Goal: Information Seeking & Learning: Learn about a topic

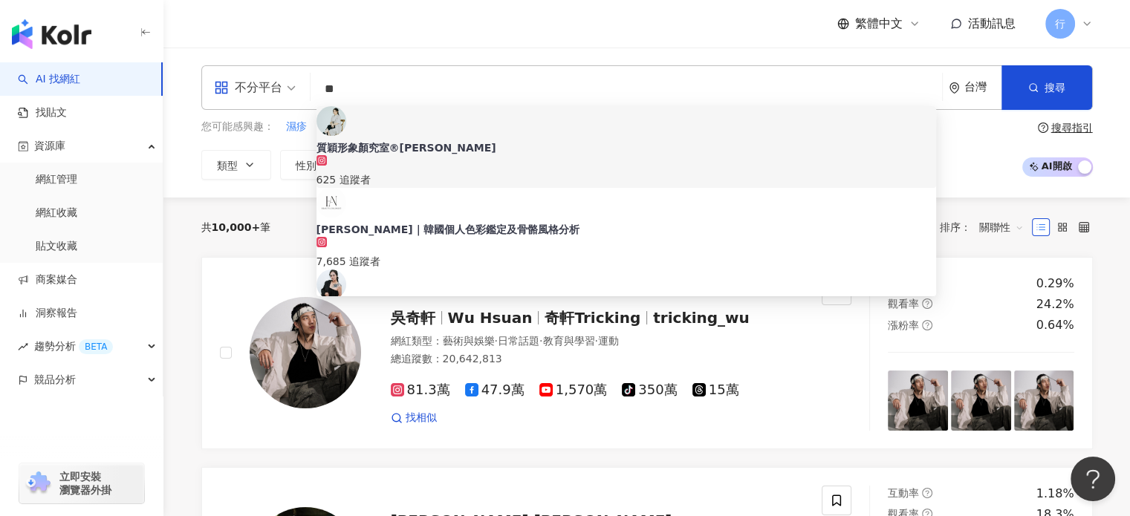
paste input "**"
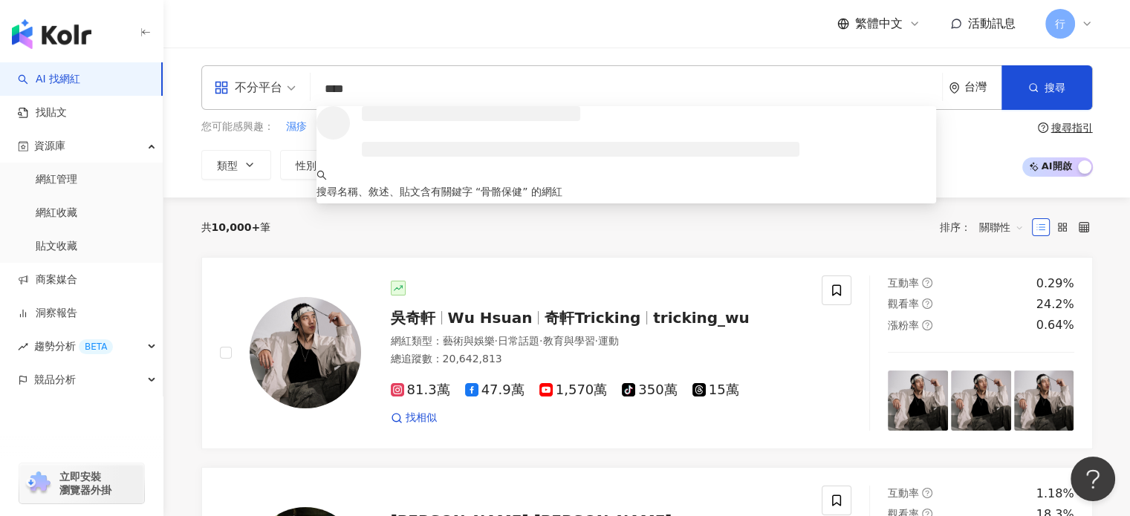
click at [351, 88] on input "****" at bounding box center [625, 89] width 619 height 28
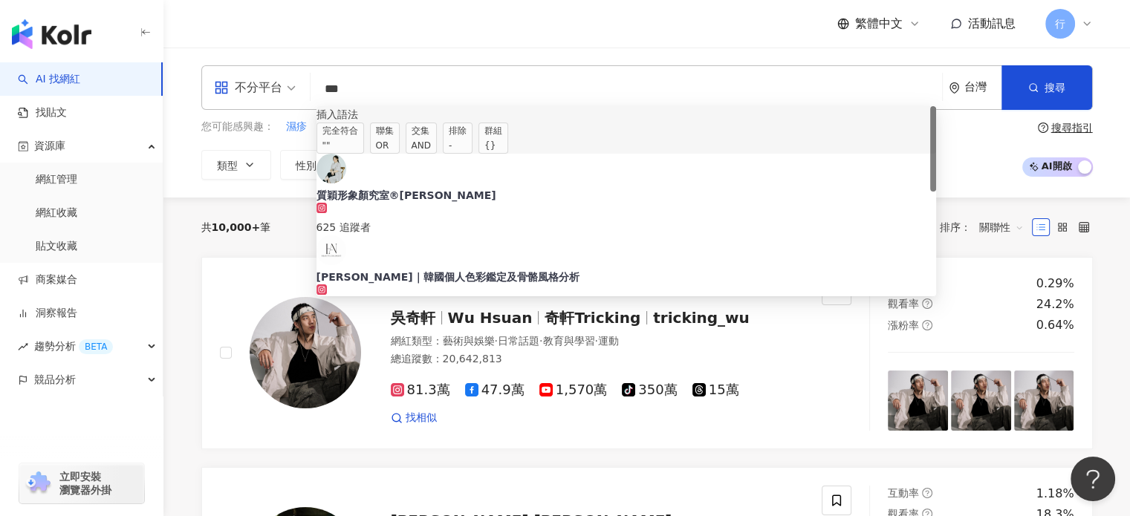
click at [394, 145] on div "OR" at bounding box center [385, 145] width 18 height 15
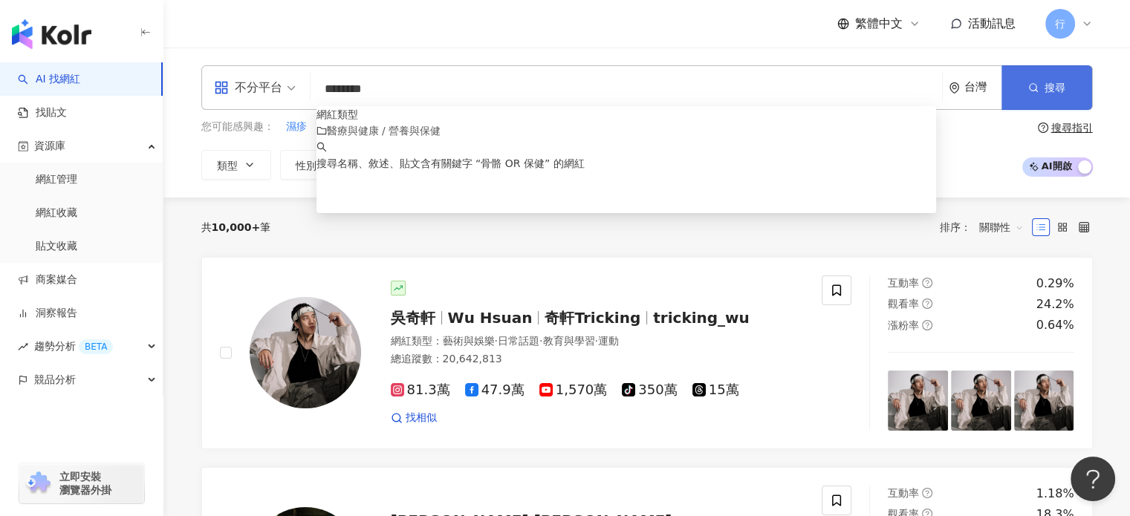
type input "********"
click at [1075, 94] on button "搜尋" at bounding box center [1046, 87] width 91 height 45
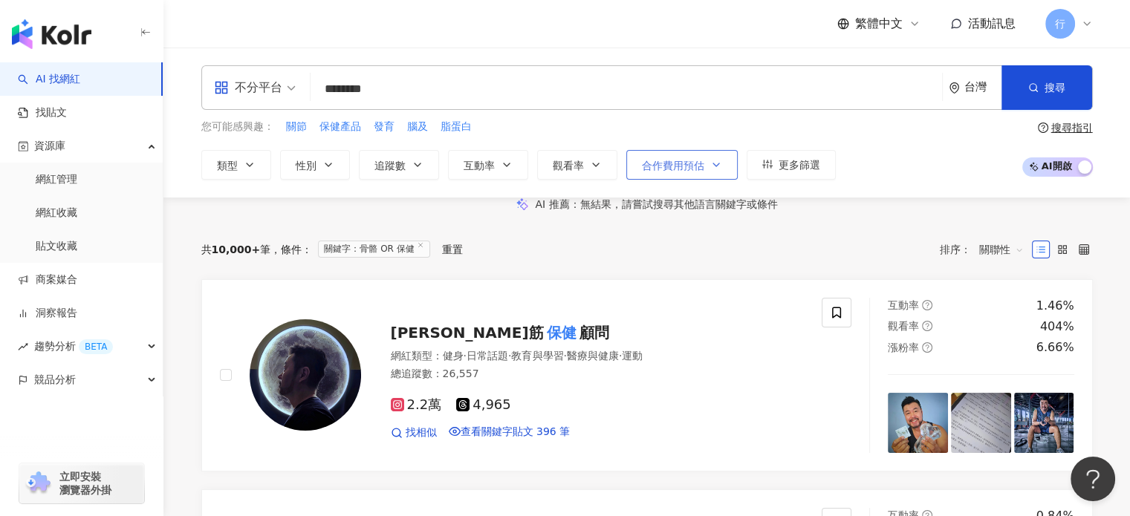
click at [672, 169] on span "合作費用預估" at bounding box center [673, 166] width 62 height 12
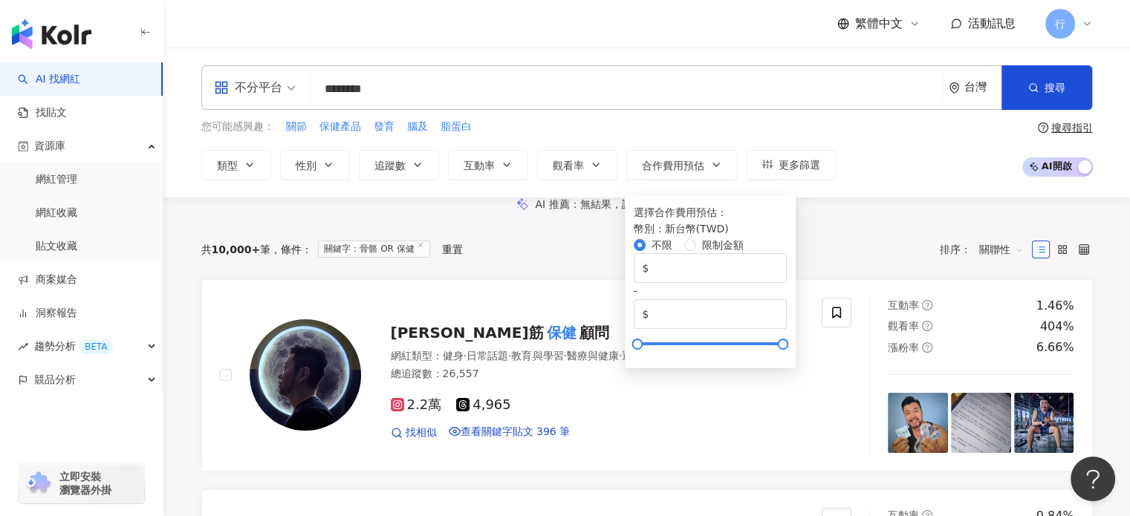
click at [702, 136] on div "您可能感興趣： 關節 保健產品 發育 腦及 脂蛋白 類型 性別 追蹤數 互動率 觀看率 合作費用預估 更多篩選 選擇合作費用預估 ： 幣別 ： 新台幣 ( T…" at bounding box center [518, 149] width 634 height 61
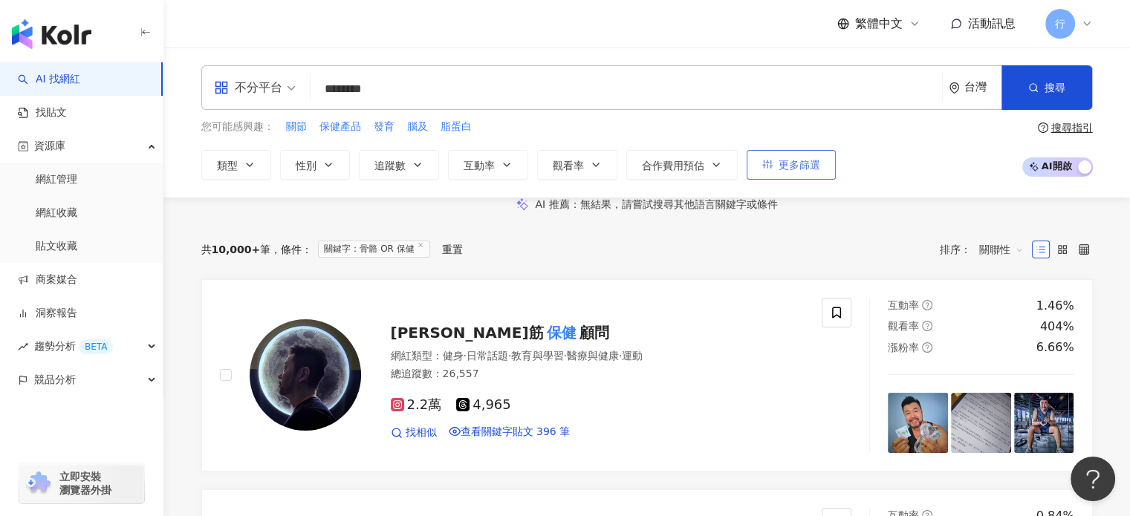
click at [781, 160] on span "更多篩選" at bounding box center [799, 165] width 42 height 12
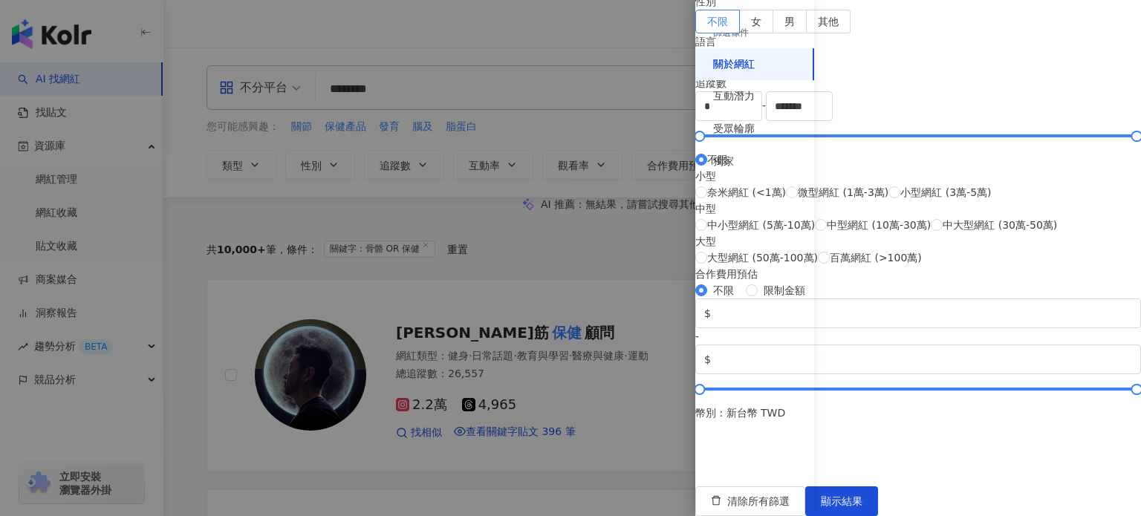
scroll to position [520, 0]
click at [912, 184] on span "小型網紅 (3萬-5萬)" at bounding box center [945, 192] width 91 height 16
type input "*****"
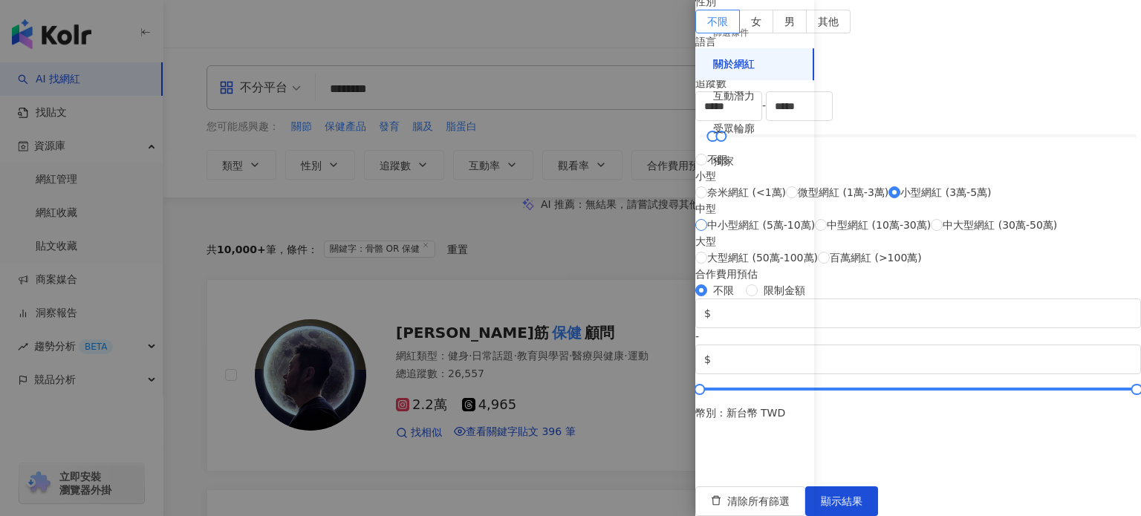
click at [815, 217] on span "中小型網紅 (5萬-10萬)" at bounding box center [761, 225] width 108 height 16
type input "*****"
click at [911, 184] on span "小型網紅 (3萬-5萬)" at bounding box center [945, 192] width 91 height 16
type input "*****"
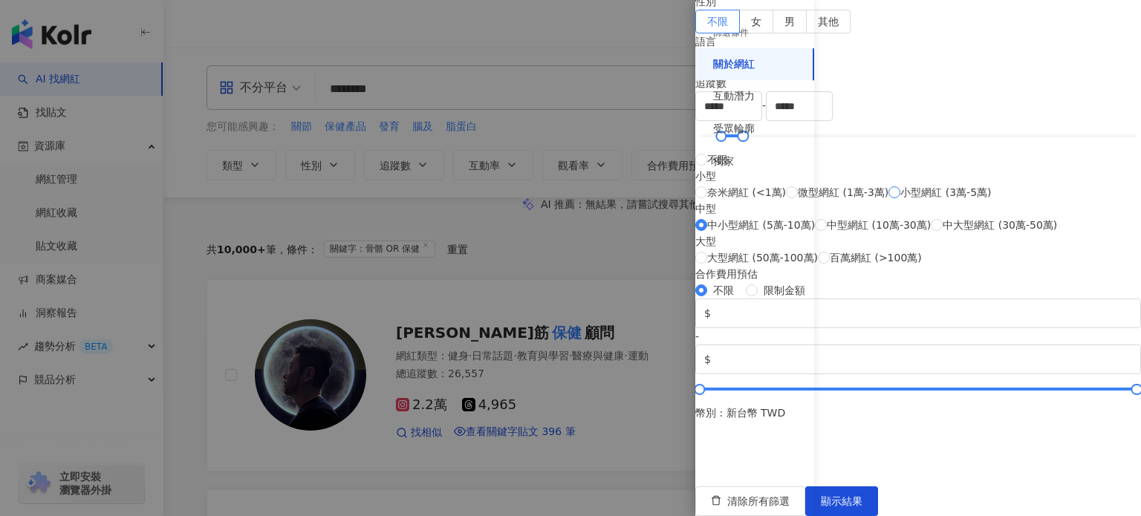
type input "*****"
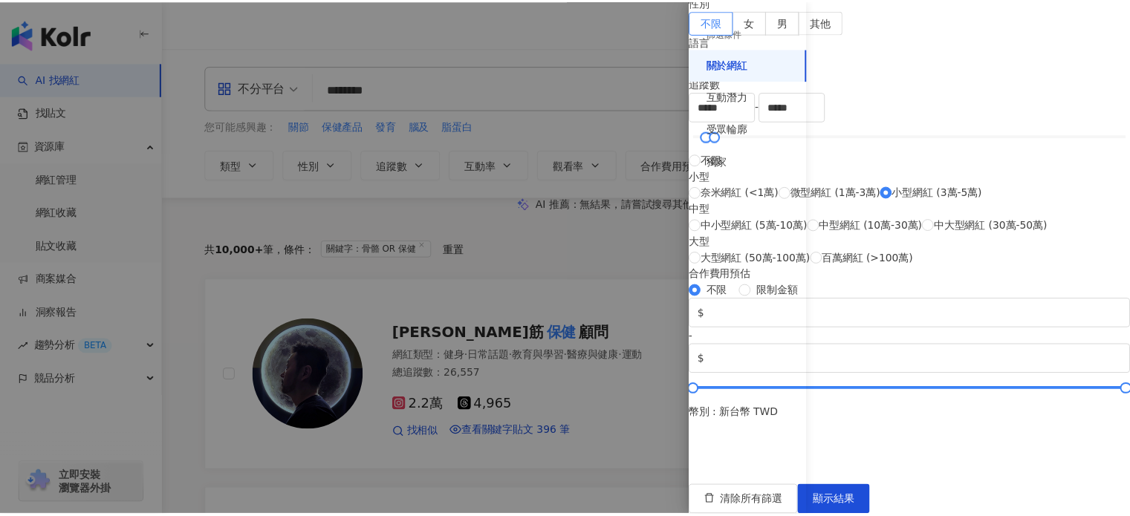
scroll to position [603, 0]
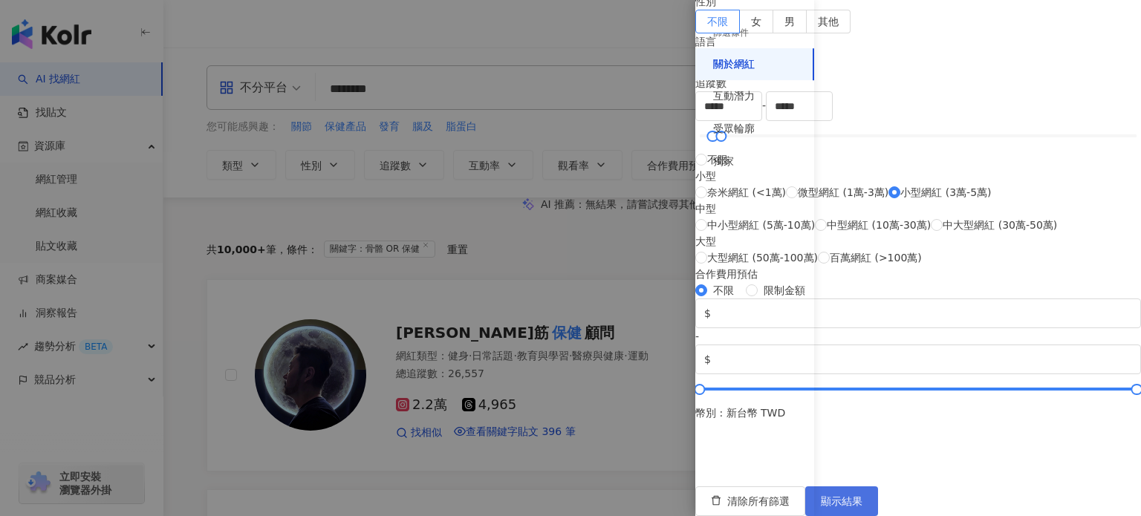
click at [862, 495] on span "顯示結果" at bounding box center [842, 501] width 42 height 12
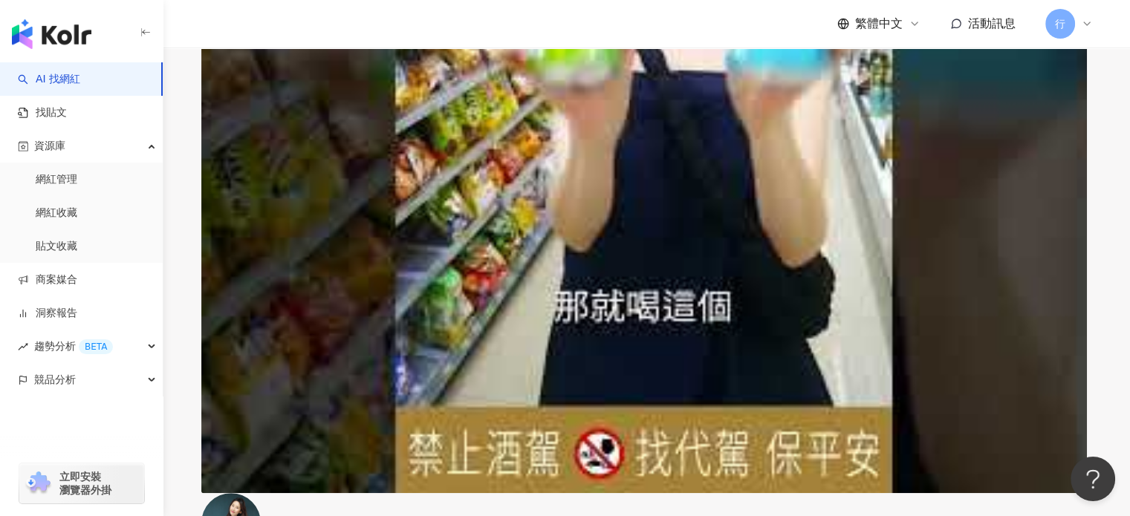
scroll to position [668, 0]
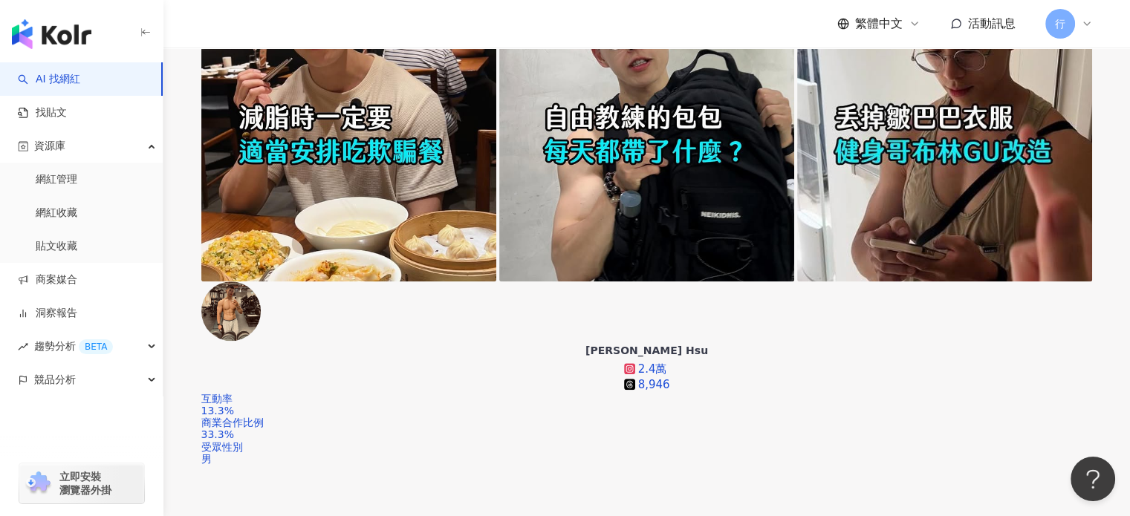
scroll to position [1485, 0]
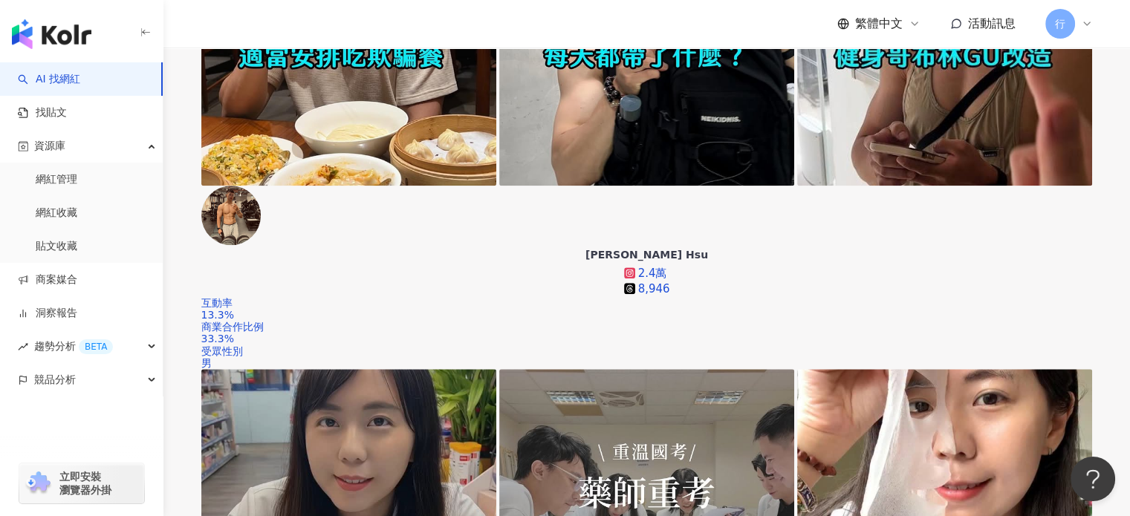
scroll to position [1708, 0]
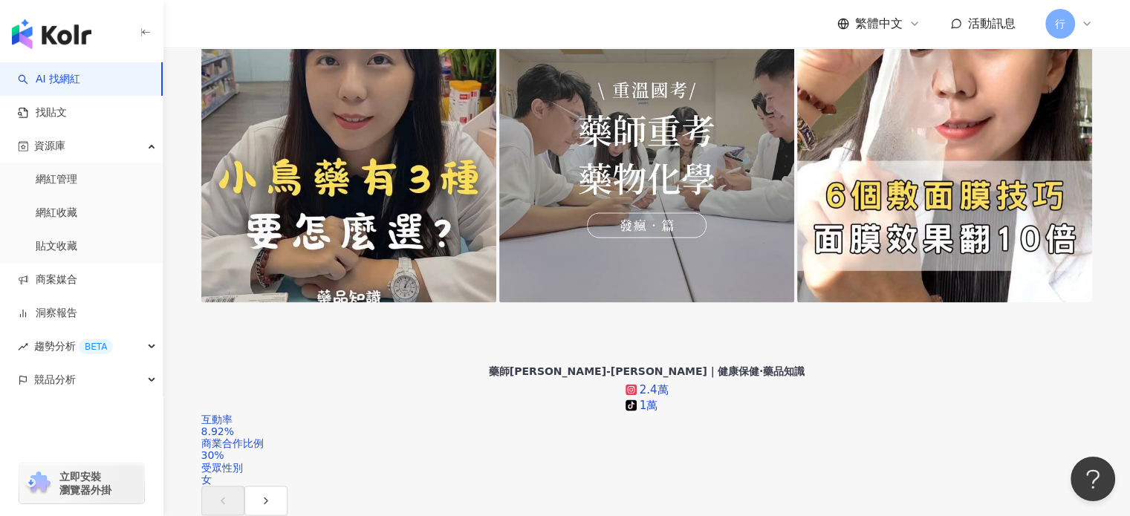
scroll to position [2005, 0]
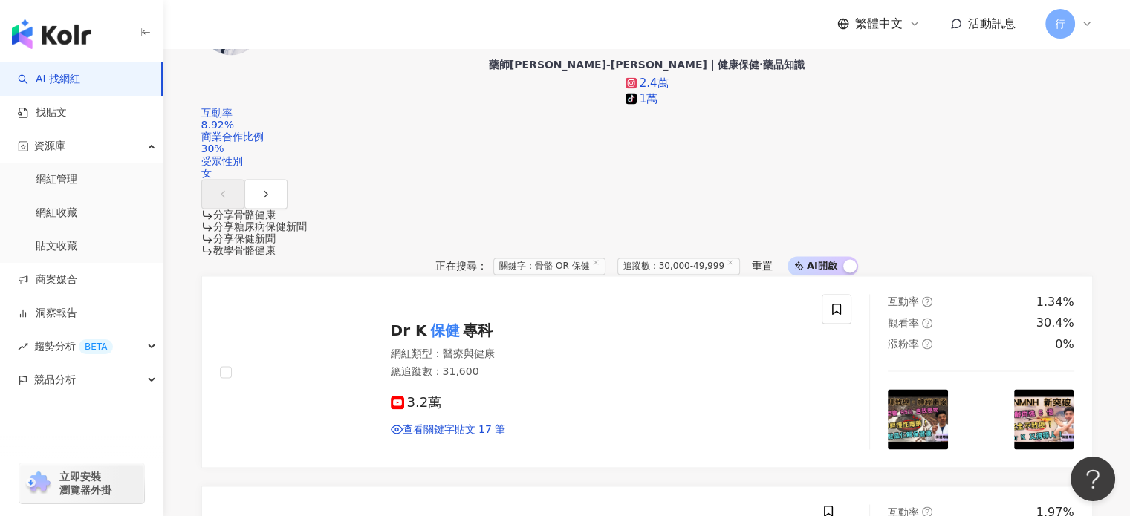
scroll to position [2302, 0]
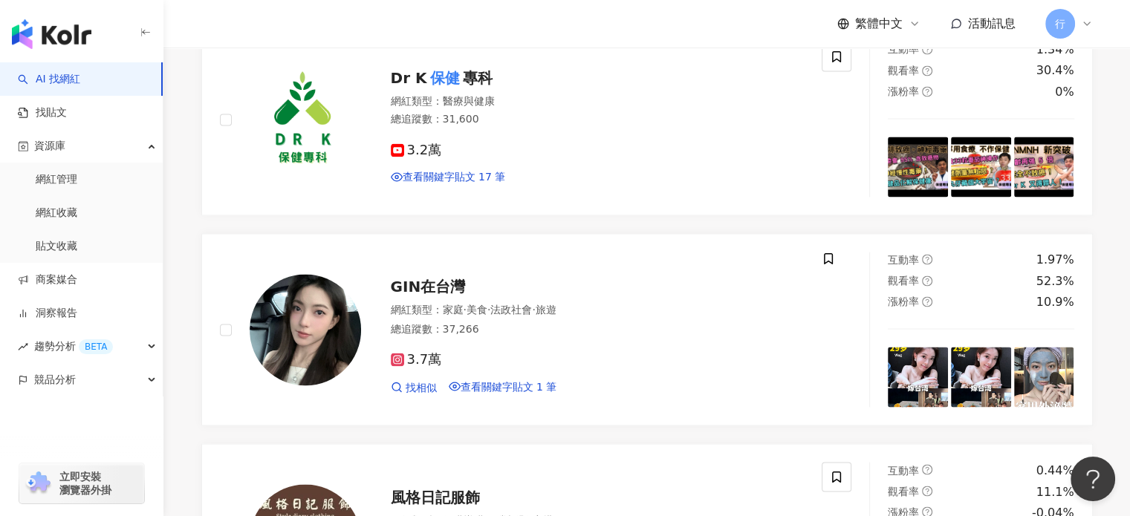
scroll to position [2525, 0]
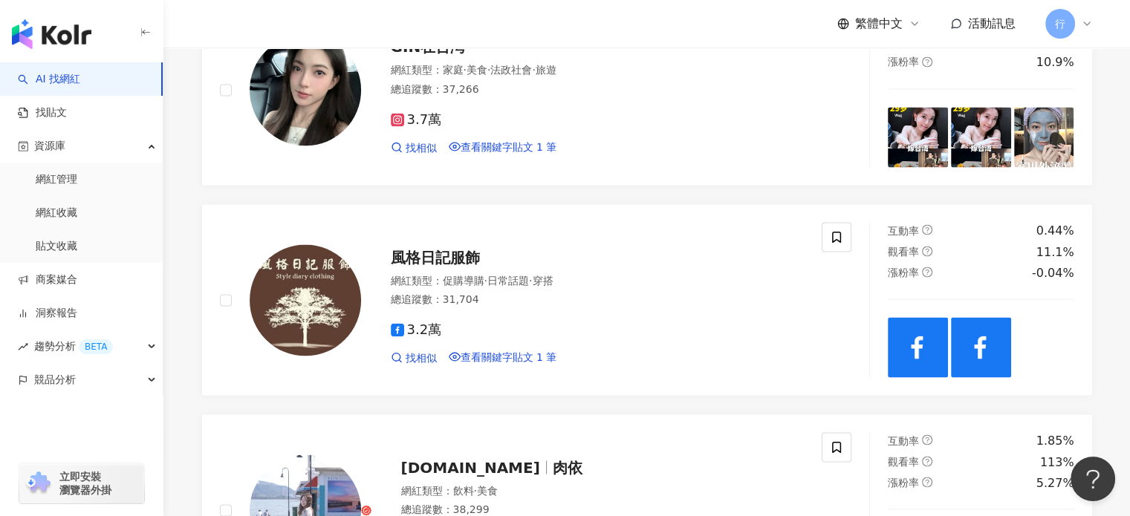
scroll to position [2748, 0]
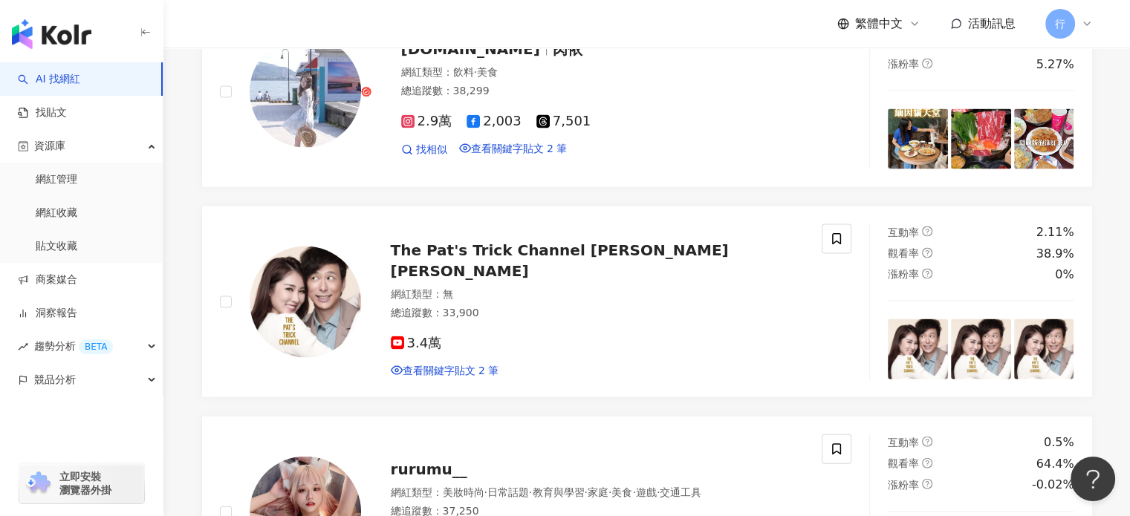
scroll to position [3194, 0]
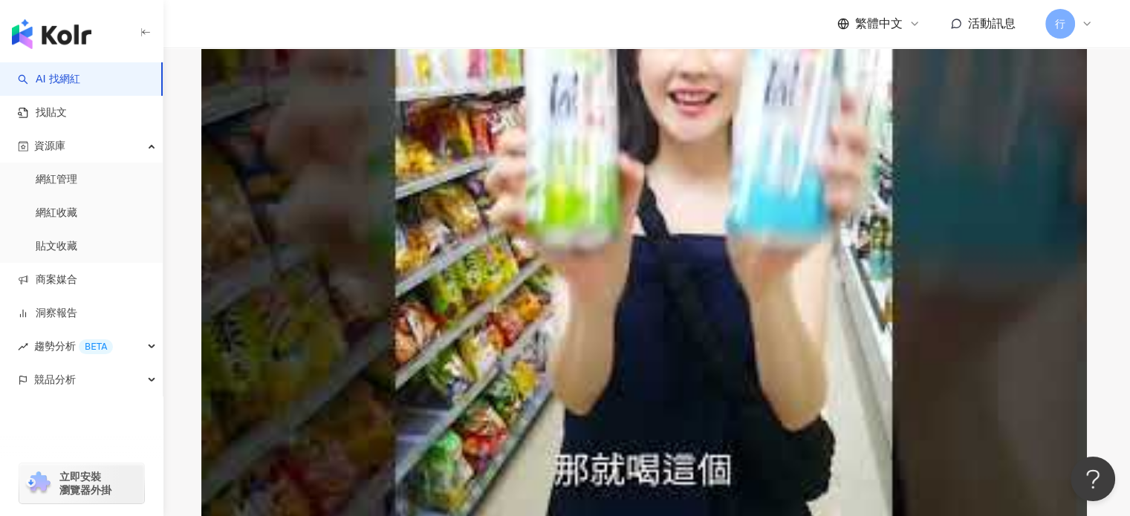
scroll to position [703, 0]
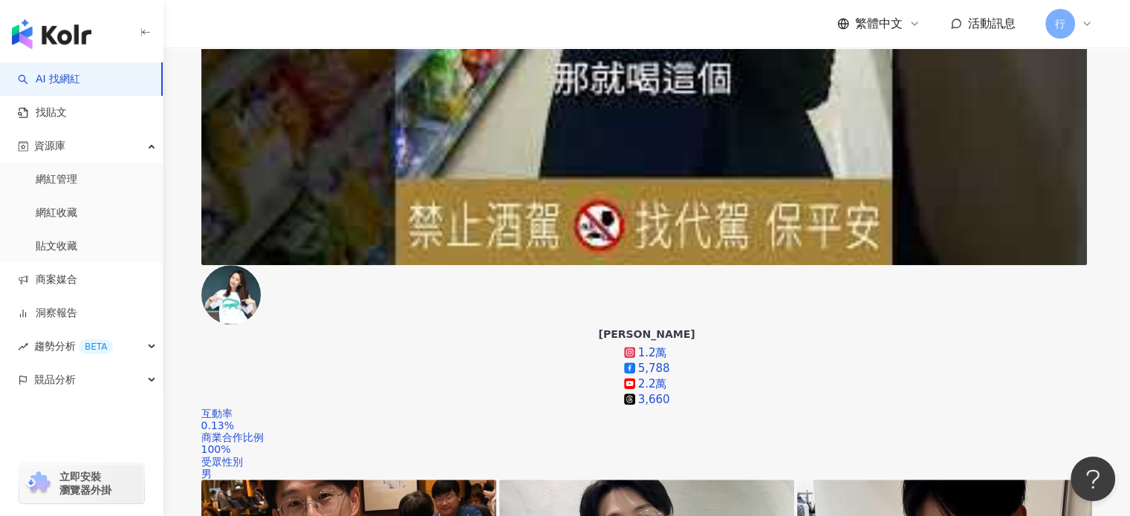
scroll to position [1149, 0]
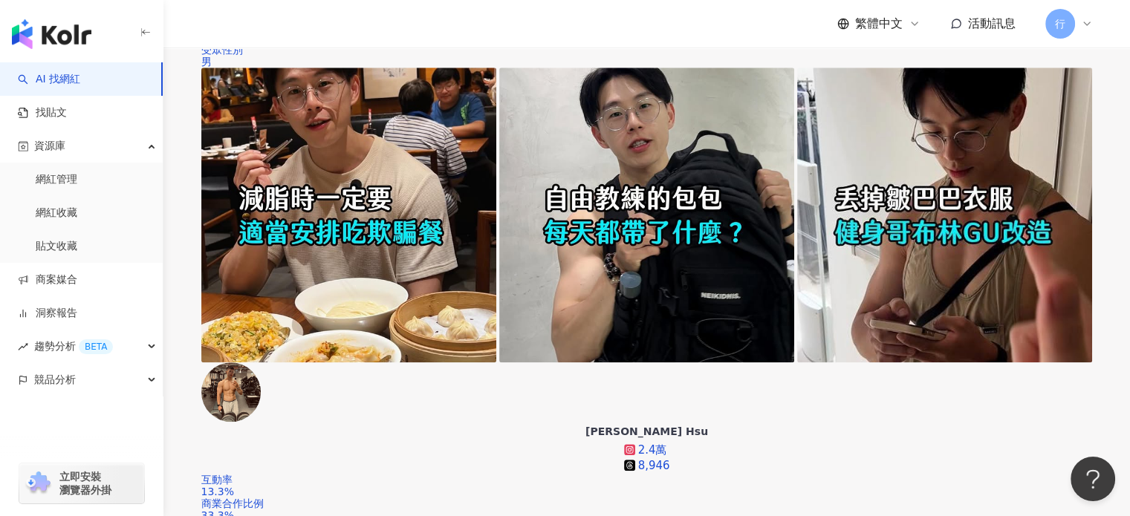
scroll to position [1595, 0]
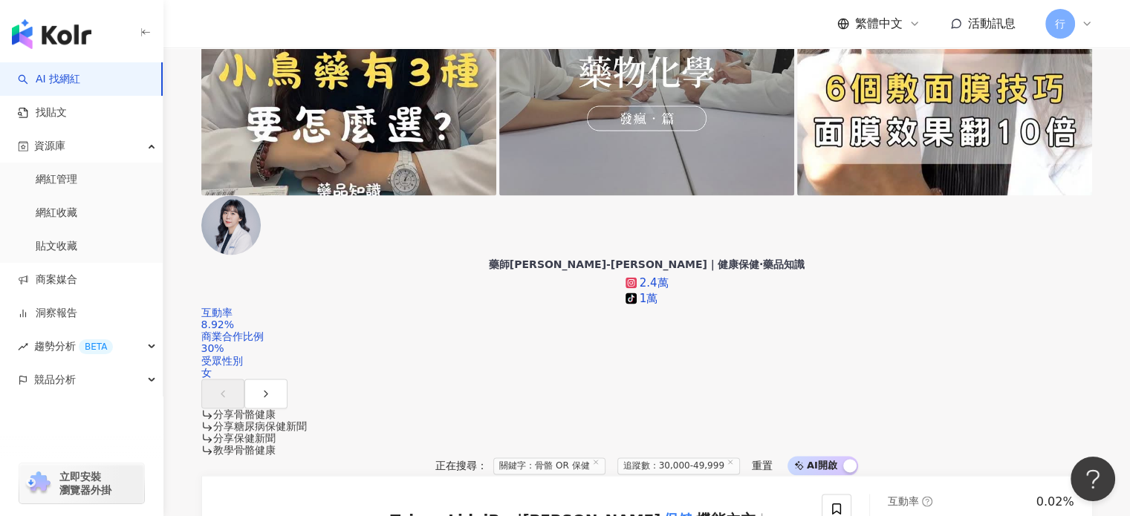
scroll to position [2114, 0]
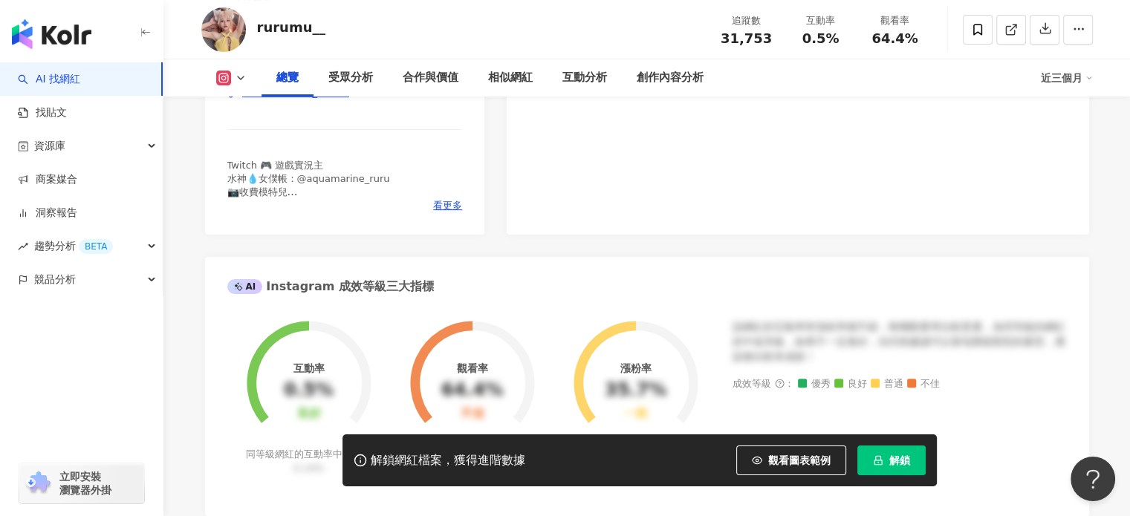
scroll to position [297, 0]
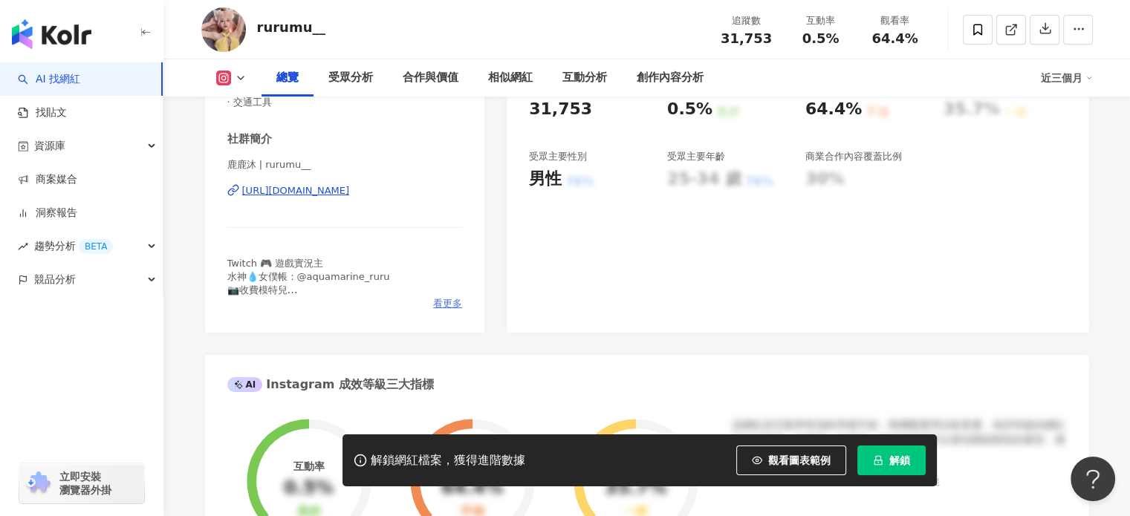
click at [453, 300] on span "看更多" at bounding box center [447, 303] width 29 height 13
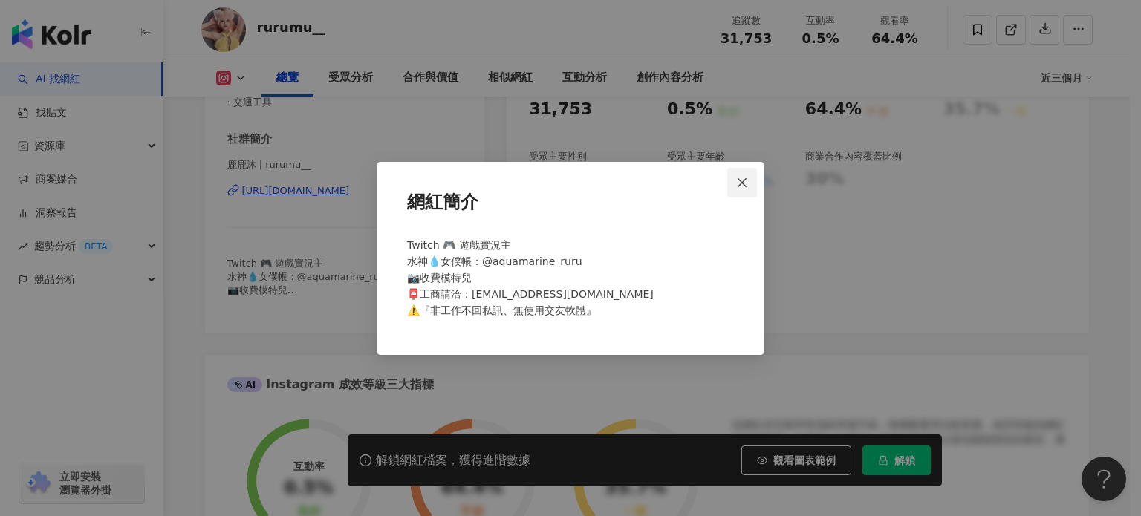
click at [743, 191] on button "Close" at bounding box center [742, 183] width 30 height 30
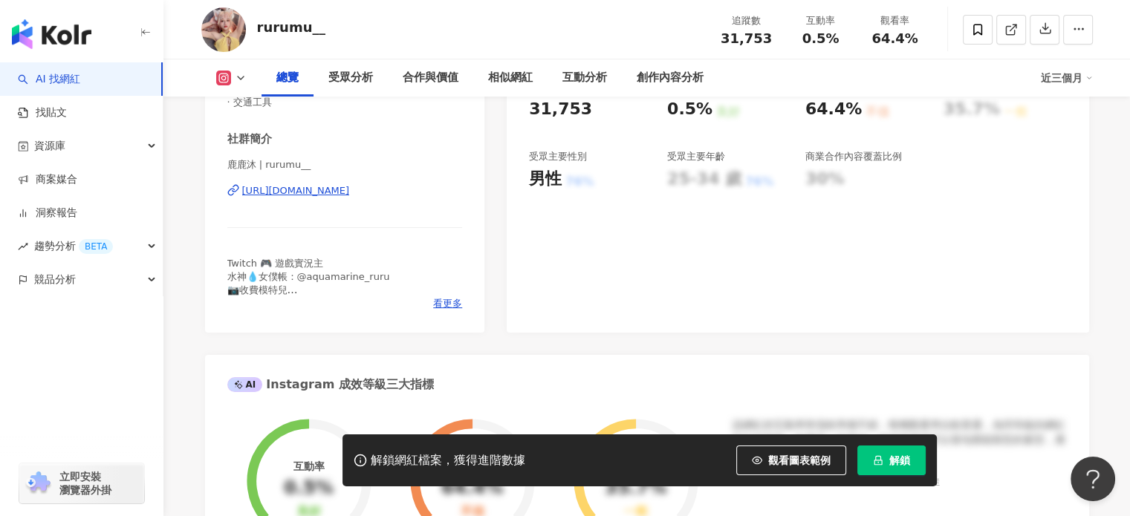
click at [293, 194] on div "[URL][DOMAIN_NAME]" at bounding box center [296, 190] width 108 height 13
click at [350, 189] on div "[URL][DOMAIN_NAME]" at bounding box center [296, 190] width 108 height 13
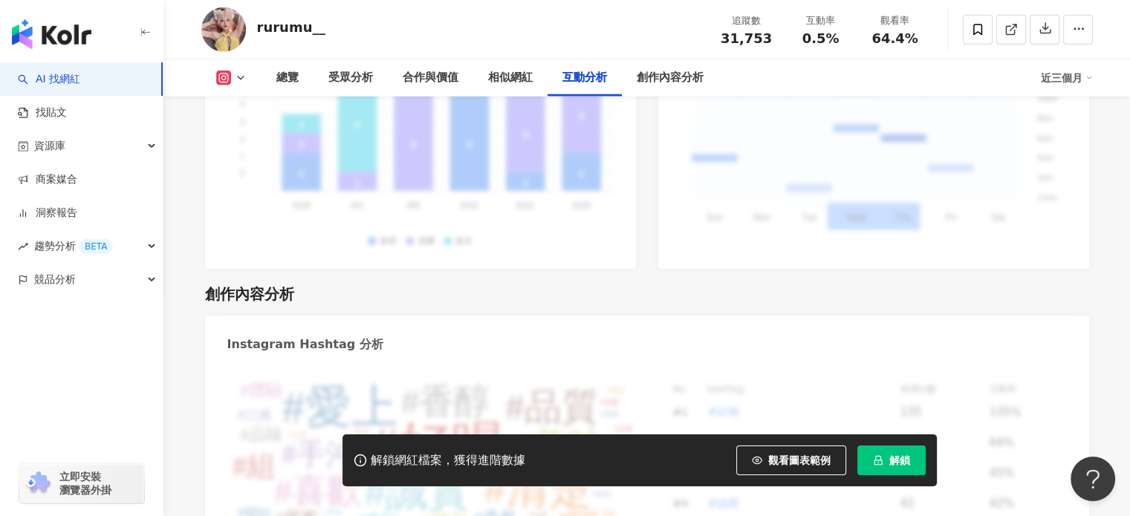
scroll to position [4085, 0]
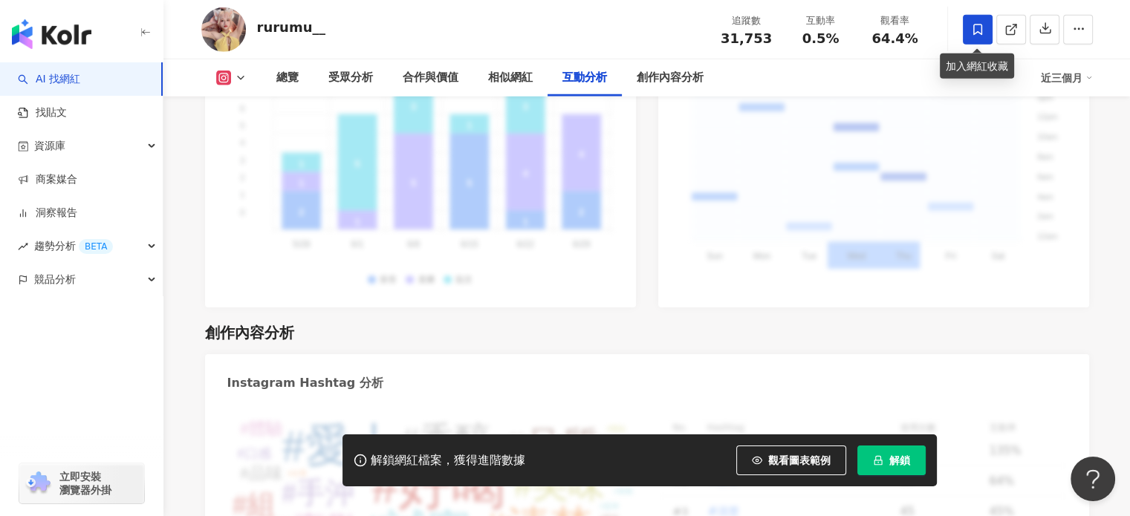
click at [977, 35] on icon at bounding box center [977, 29] width 13 height 13
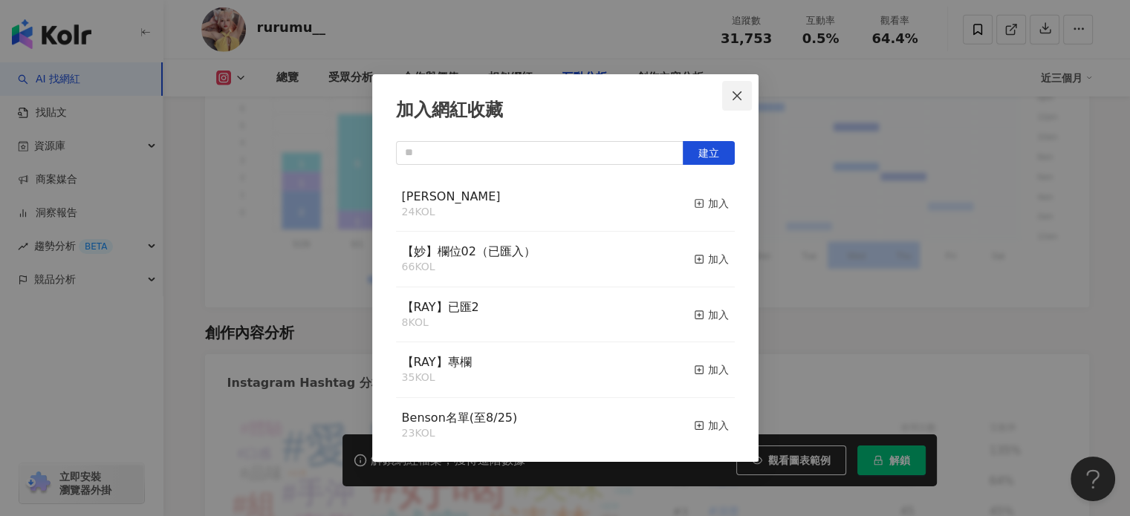
click at [743, 96] on span "Close" at bounding box center [737, 96] width 30 height 12
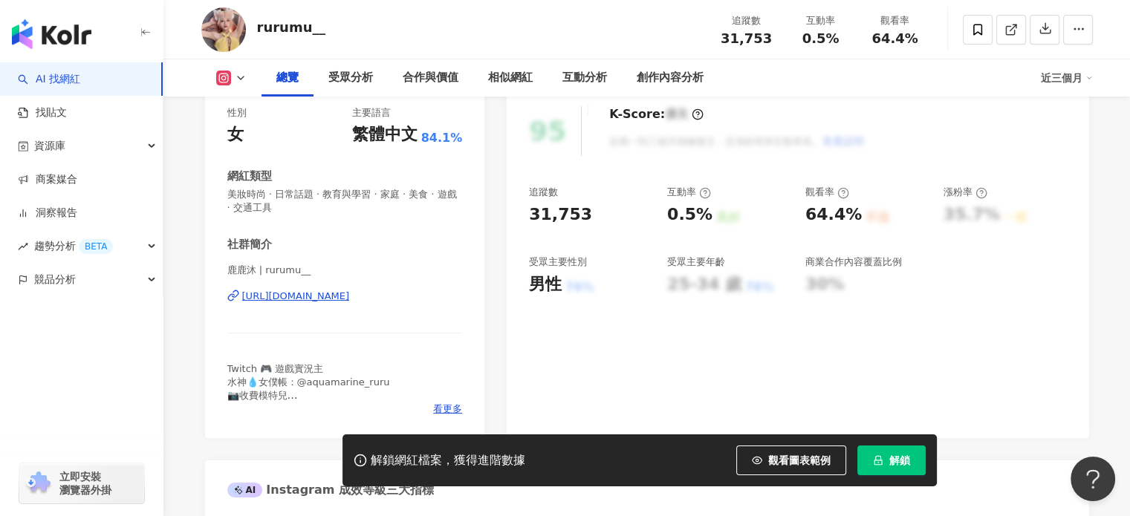
scroll to position [0, 0]
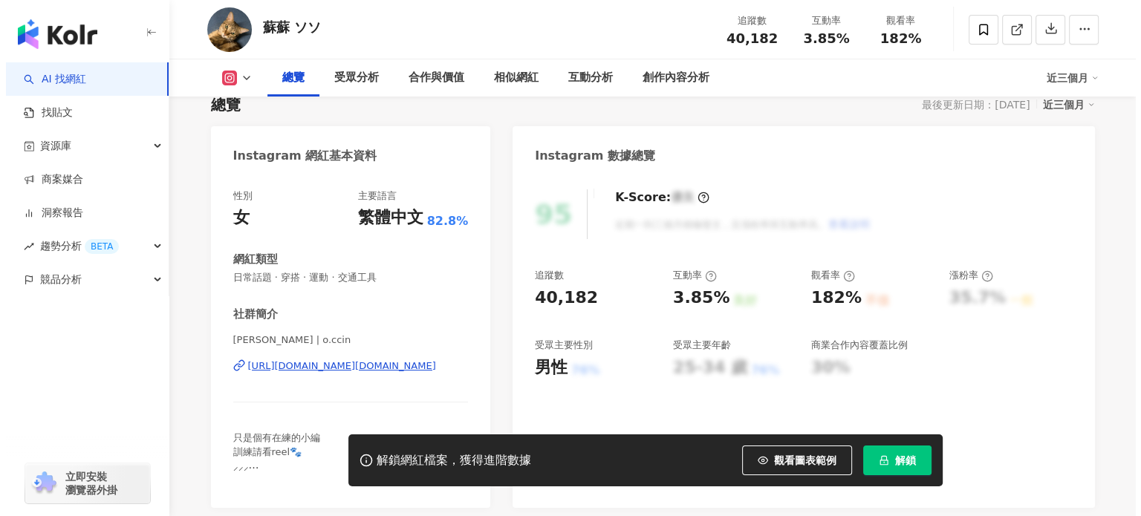
scroll to position [297, 0]
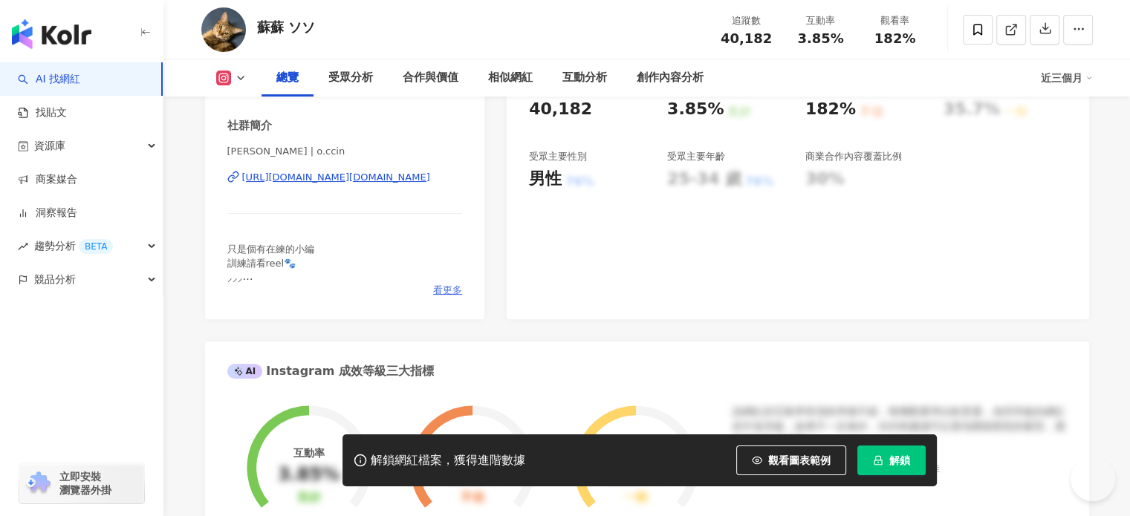
click at [445, 287] on span "看更多" at bounding box center [447, 290] width 29 height 13
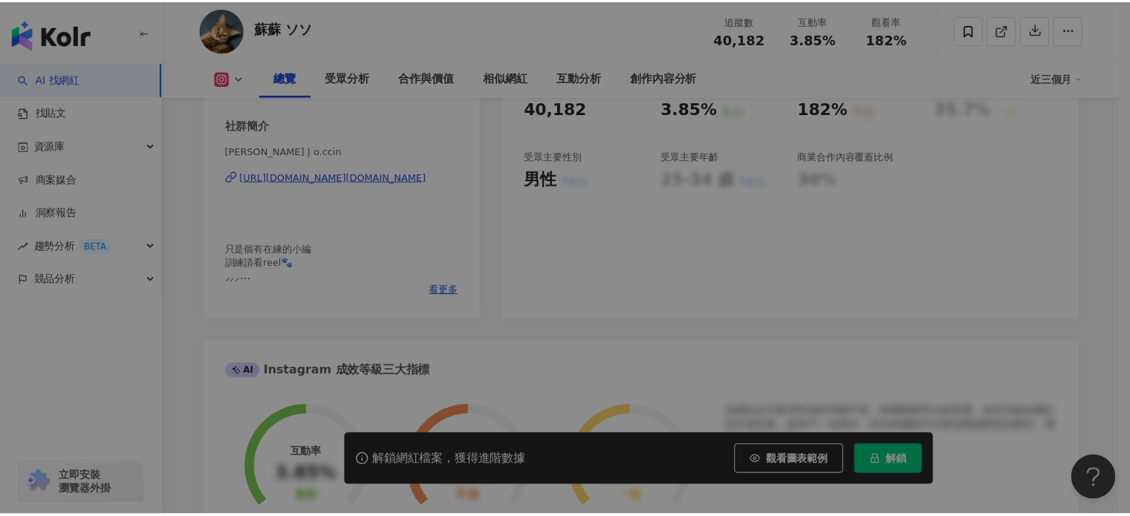
scroll to position [0, 0]
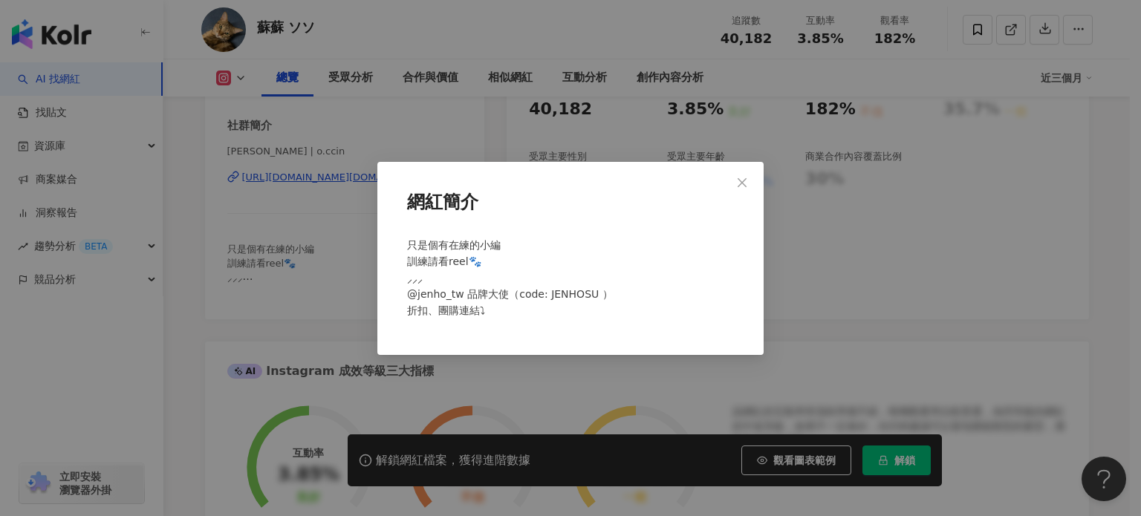
click at [436, 297] on span "只是個有在練的小編 訓練請看reel🐾 ‎⸝⸝⸝ @jenho_tw 品牌大使（code: JENHOSU‎ ） 折扣、團購連結⤵" at bounding box center [510, 277] width 206 height 77
drag, startPoint x: 467, startPoint y: 295, endPoint x: 388, endPoint y: 288, distance: 79.0
click at [388, 288] on div "網紅簡介 只是個有在練的小編 訓練請看reel🐾 ‎⸝⸝⸝ @jenho_tw 品牌大使（code: JENHOSU‎ ） 折扣、團購連結⤵" at bounding box center [570, 258] width 386 height 193
copy span "jenho_tw 品"
click at [744, 182] on icon "close" at bounding box center [742, 183] width 12 height 12
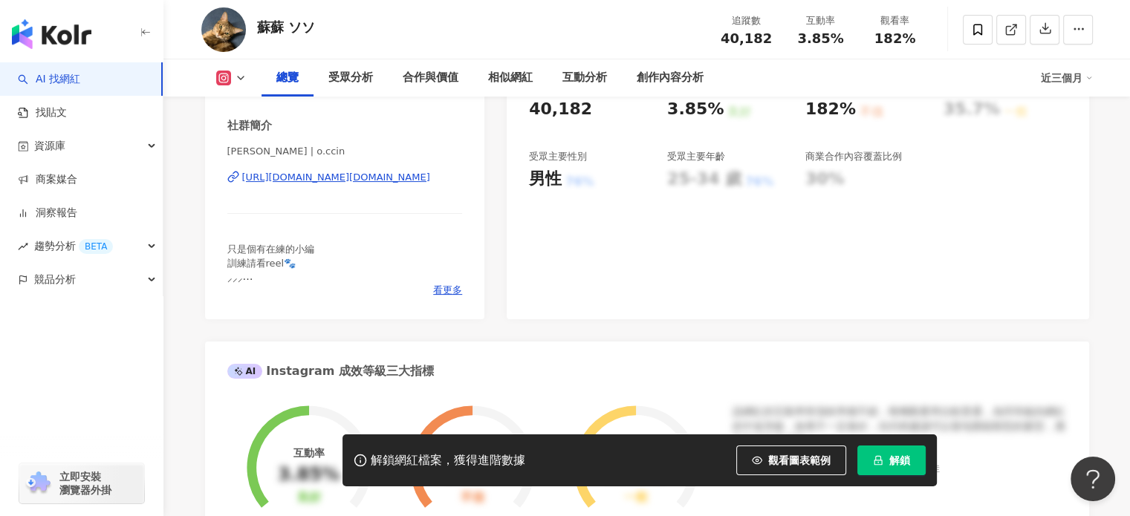
click at [366, 181] on div "https://www.instagram.com/o.ccin/" at bounding box center [336, 177] width 188 height 13
click at [386, 177] on div "https://www.instagram.com/o.ccin/" at bounding box center [336, 177] width 188 height 13
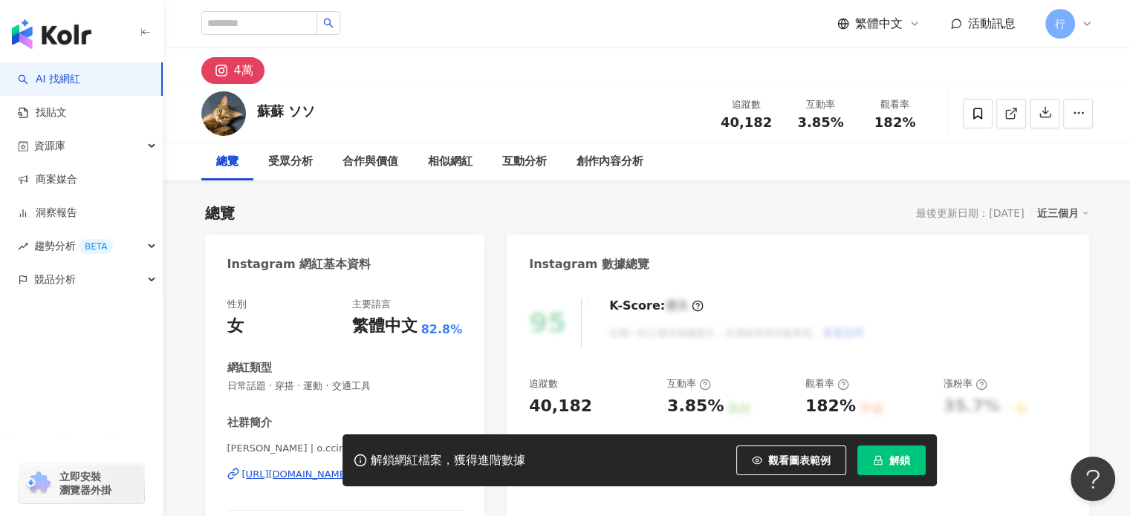
click at [452, 52] on div "4萬" at bounding box center [647, 66] width 951 height 36
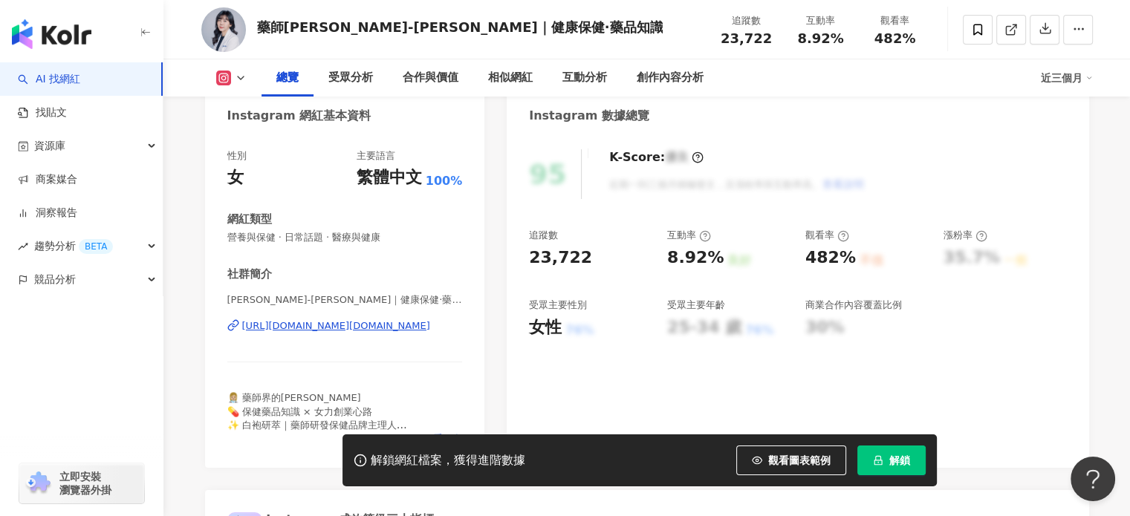
click at [410, 323] on div "https://www.instagram.com/tsai.pharm/" at bounding box center [336, 325] width 188 height 13
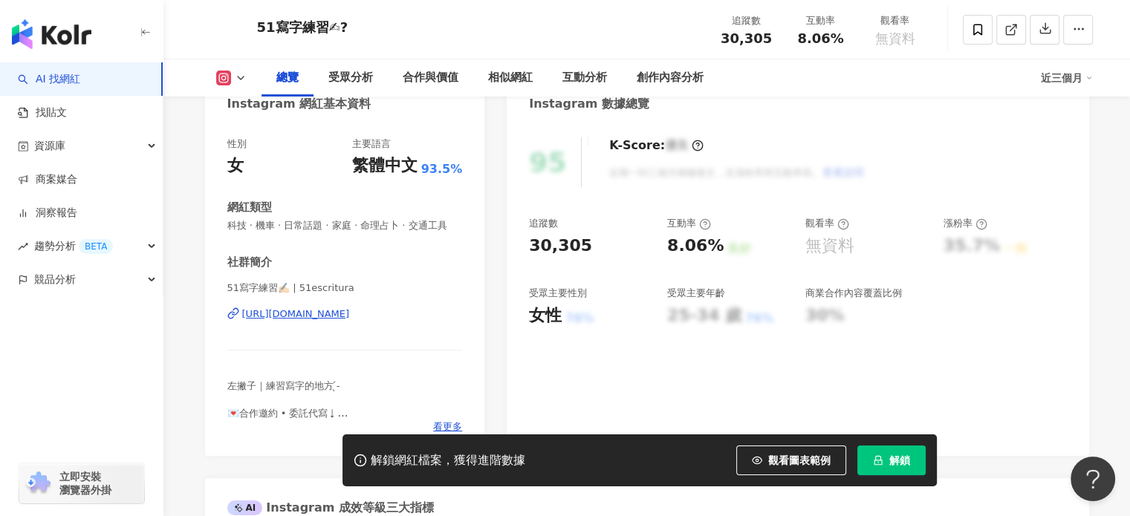
scroll to position [105, 0]
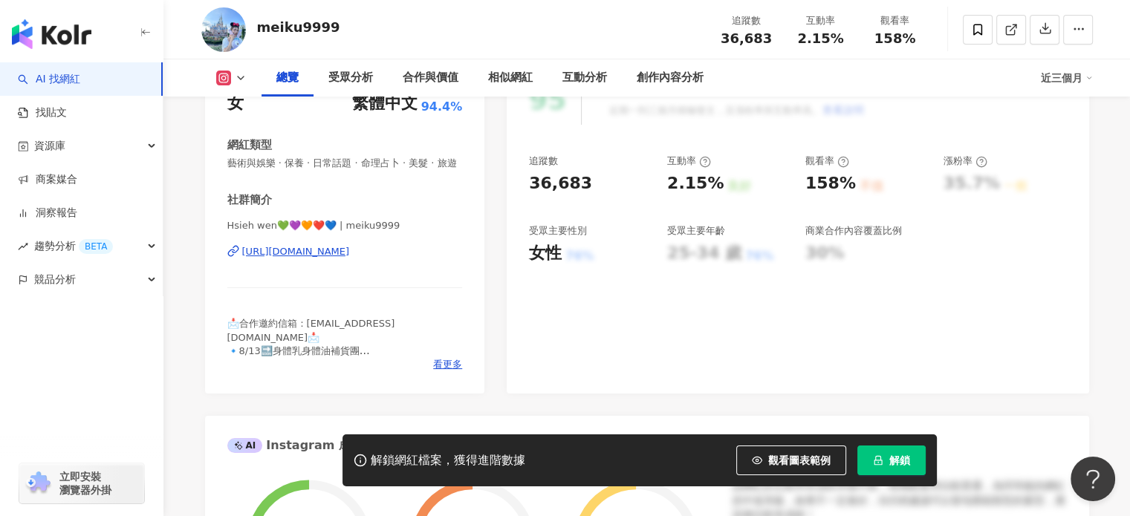
click at [431, 371] on div "看更多" at bounding box center [344, 364] width 235 height 13
click at [443, 371] on span "看更多" at bounding box center [447, 364] width 29 height 13
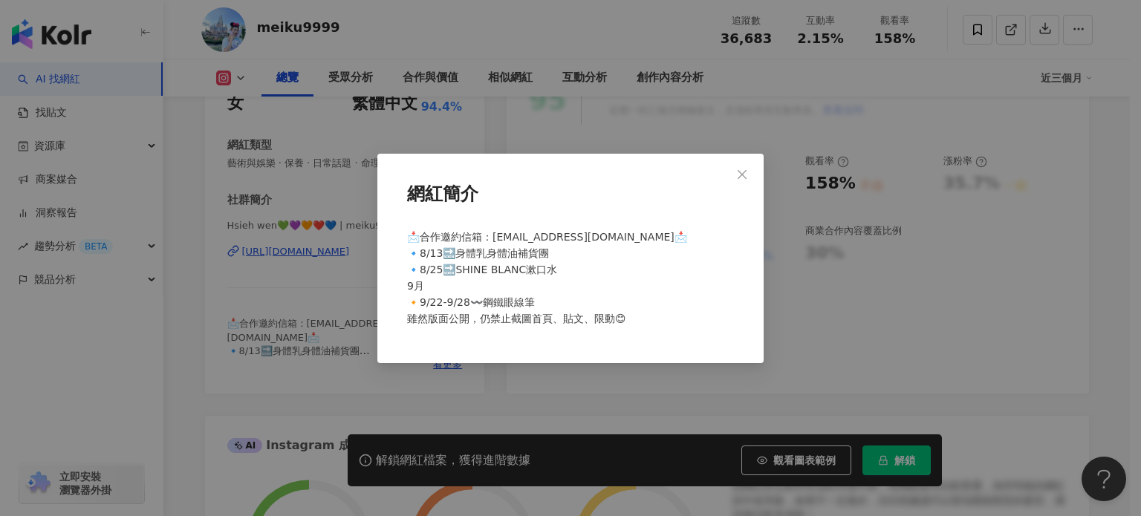
click at [561, 396] on div "網紅簡介 📩合作邀約信箱：hsiehmeiku@gmail.com📩 🔹8/13🔜身體乳身體油補貨團 🔹8/25🔜SHINE BLANC漱口水 9月 🔸9/2…" at bounding box center [570, 258] width 1141 height 516
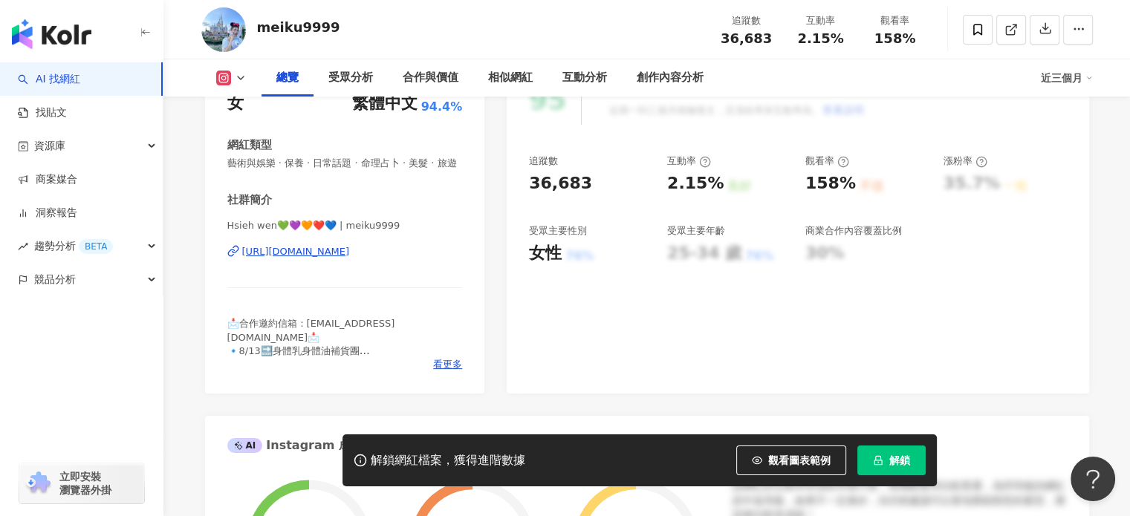
click at [350, 258] on div "https://www.instagram.com/meiku9999/" at bounding box center [296, 251] width 108 height 13
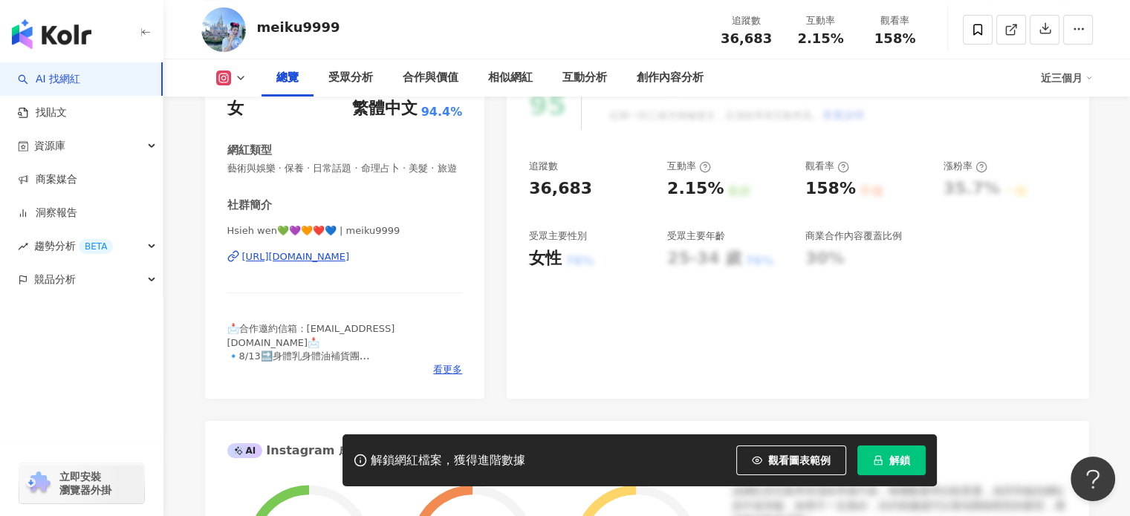
scroll to position [149, 0]
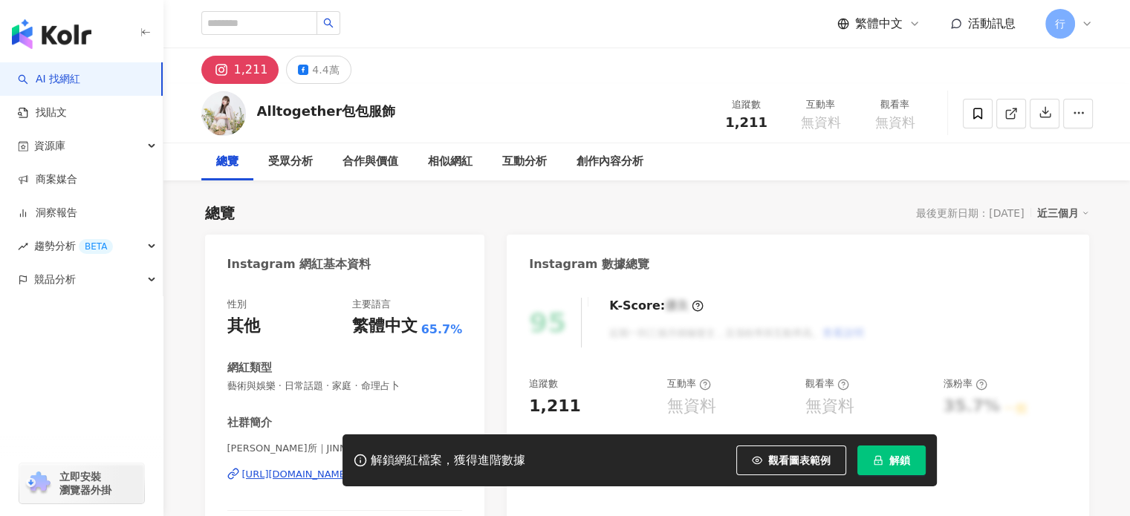
scroll to position [149, 0]
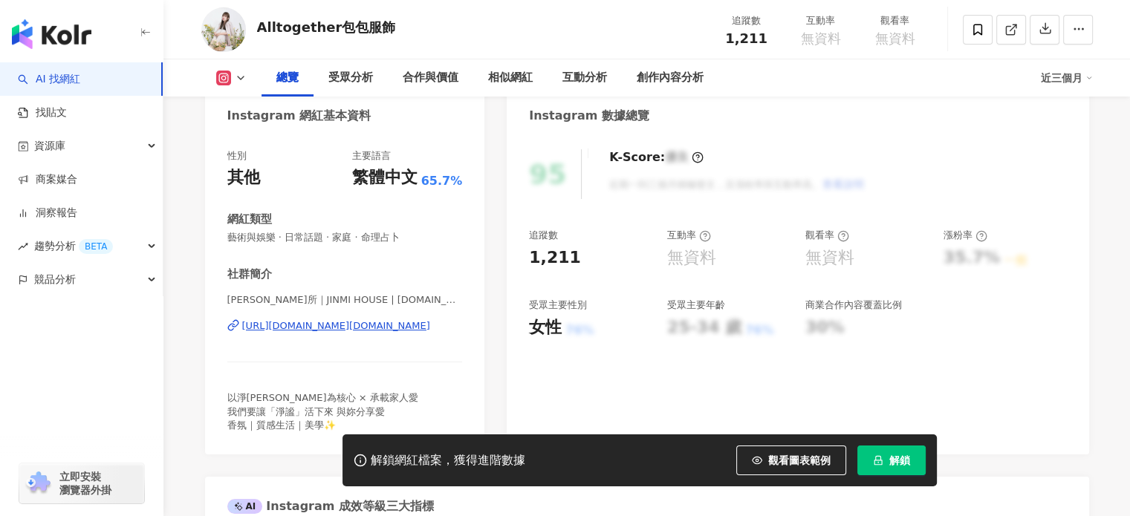
click at [374, 323] on div "https://www.instagram.com/jinmi.house/" at bounding box center [336, 325] width 188 height 13
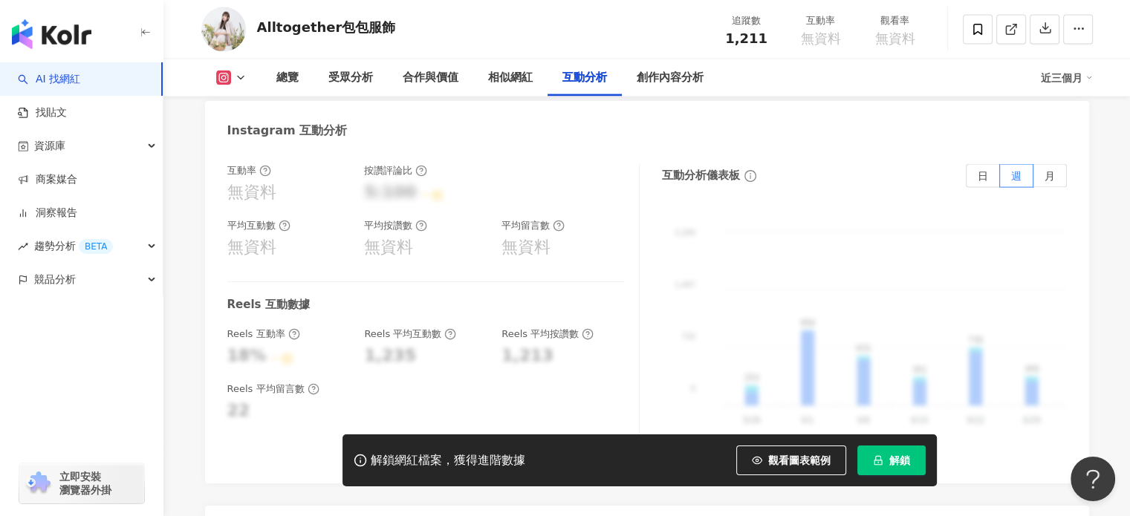
scroll to position [3000, 0]
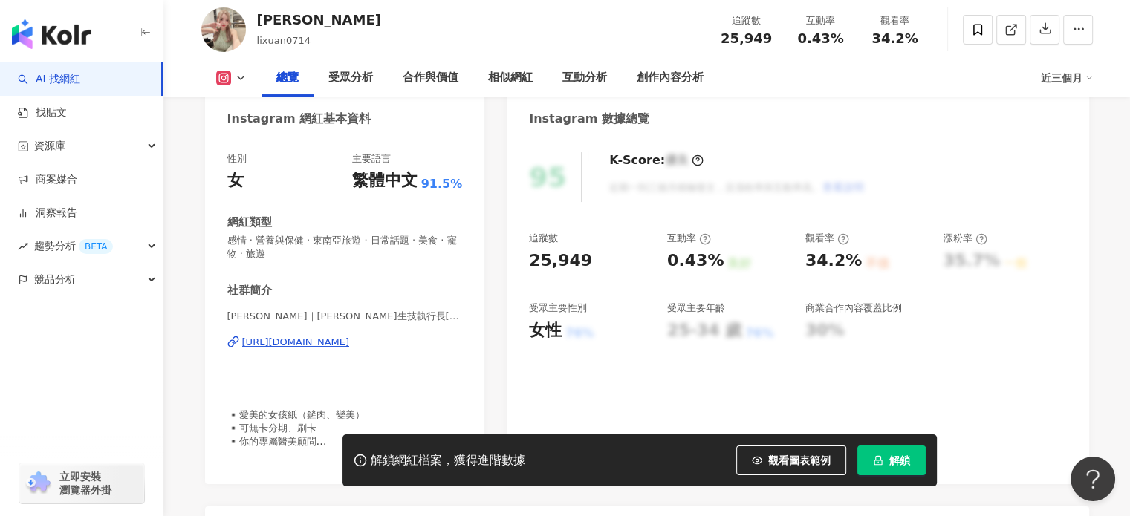
scroll to position [149, 0]
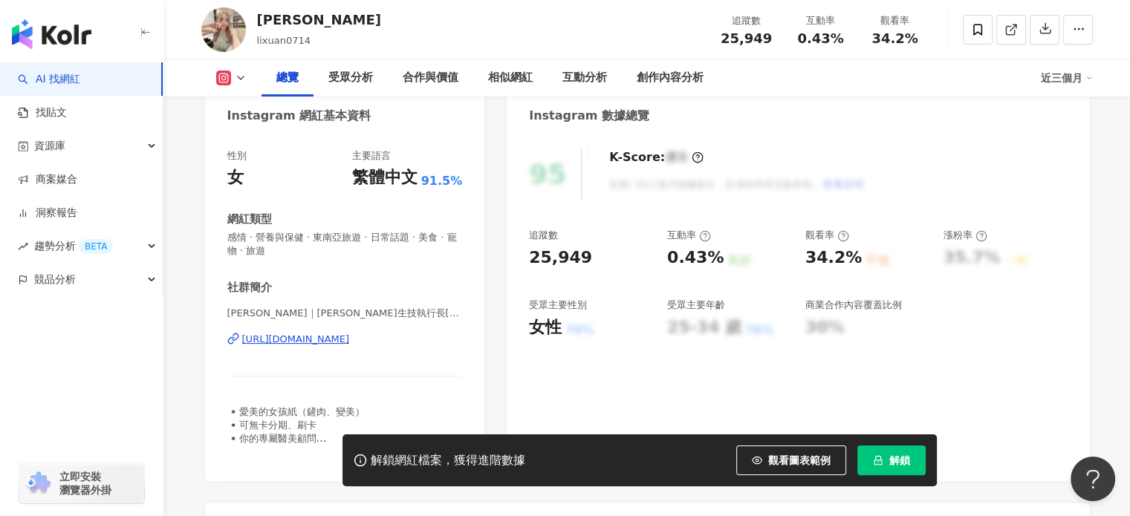
click at [350, 342] on div "https://www.instagram.com/lixuan0714/" at bounding box center [296, 339] width 108 height 13
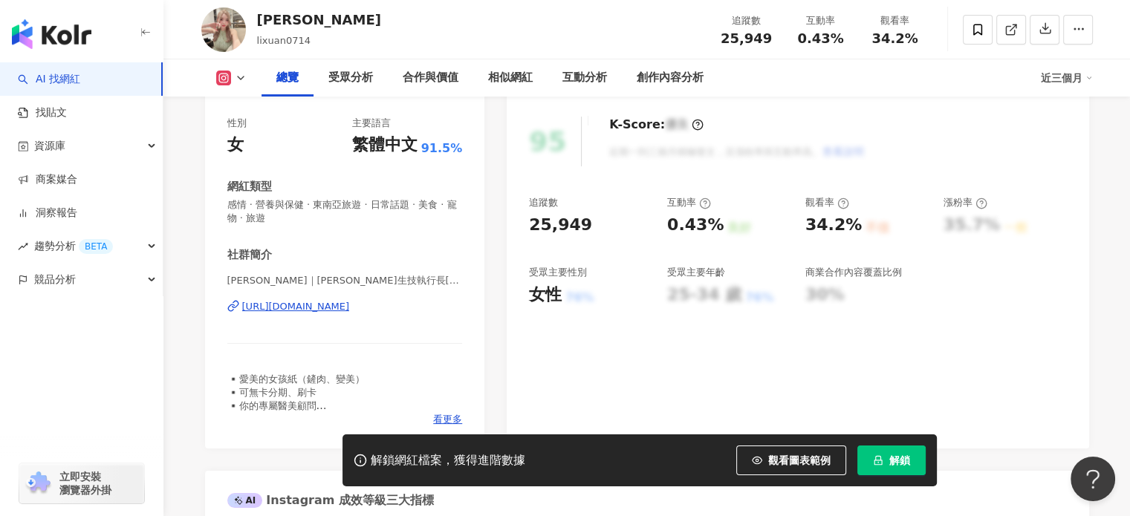
scroll to position [117, 0]
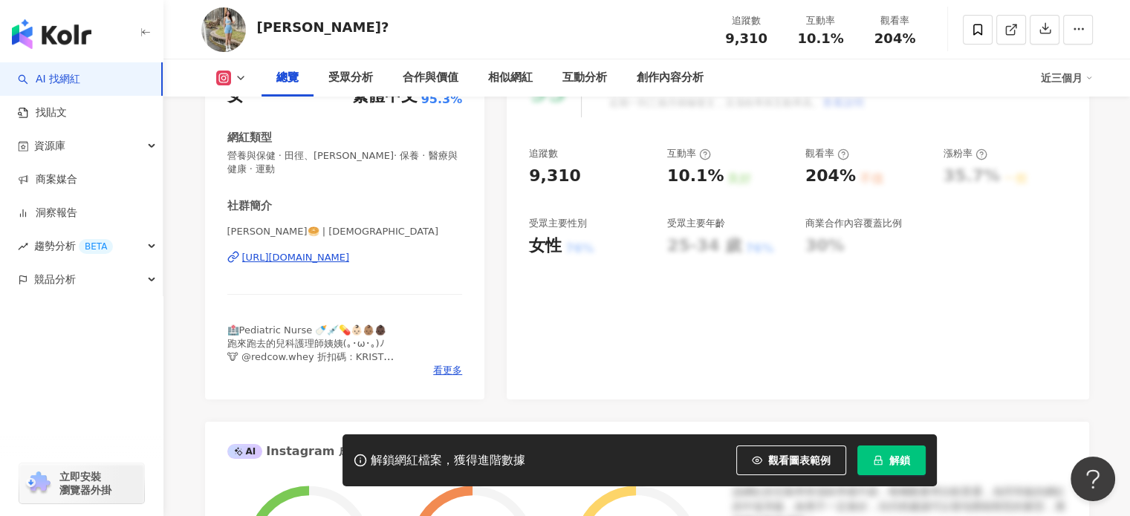
scroll to position [297, 0]
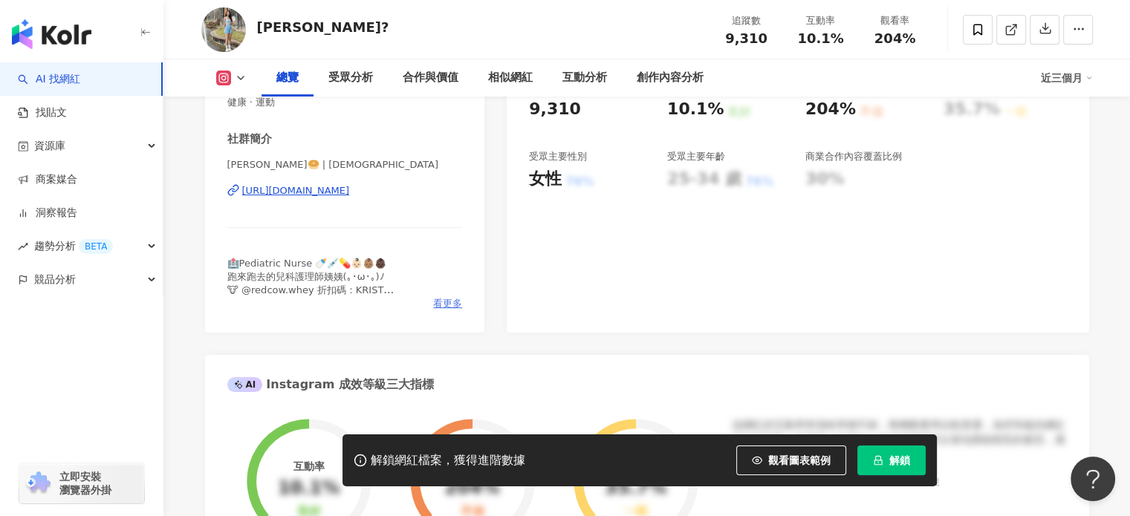
click at [454, 308] on span "看更多" at bounding box center [447, 303] width 29 height 13
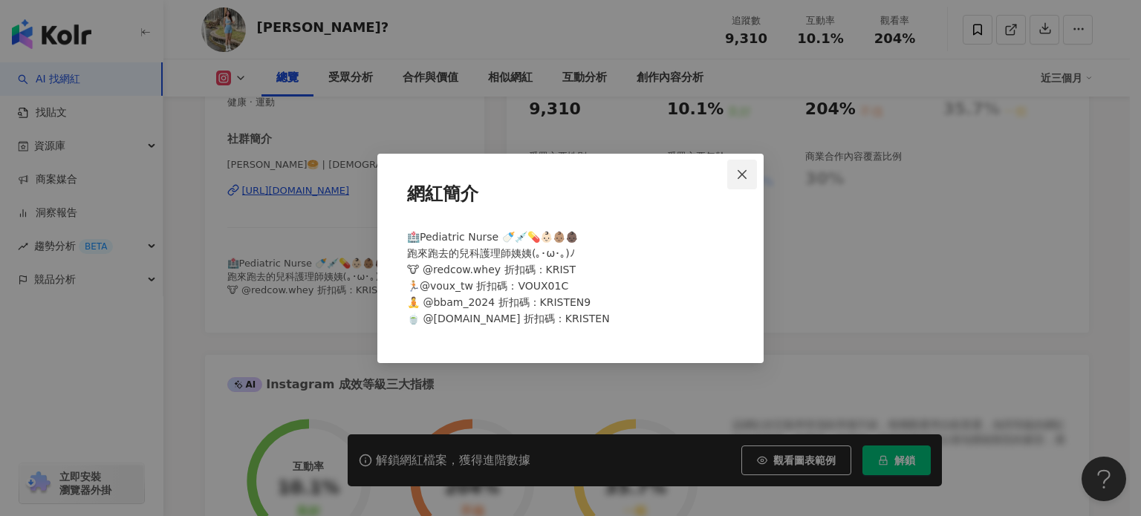
click at [749, 164] on button "Close" at bounding box center [742, 175] width 30 height 30
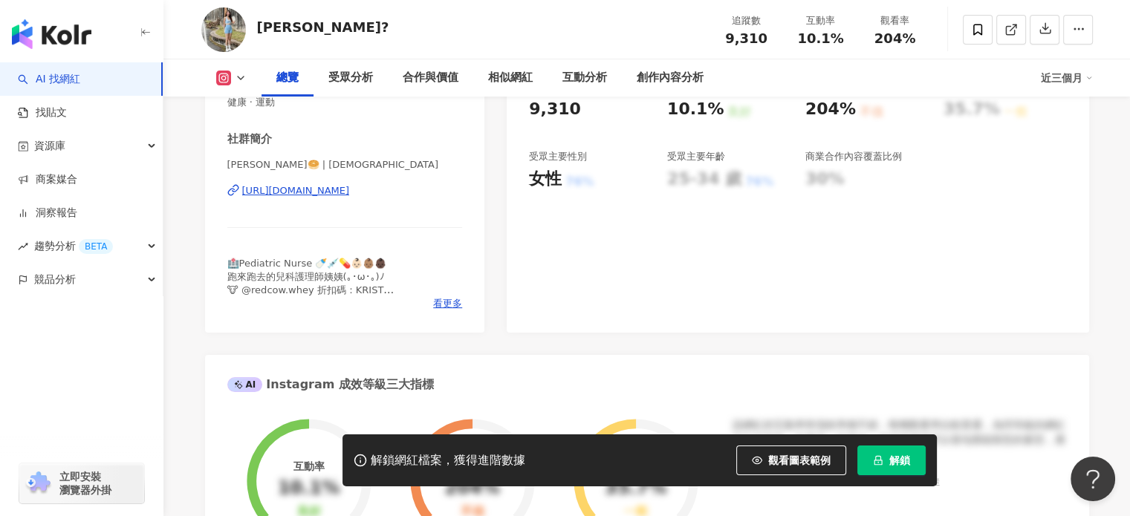
drag, startPoint x: 425, startPoint y: 191, endPoint x: 428, endPoint y: 181, distance: 10.1
click at [350, 191] on div "https://www.instagram.com/kristen0911_/" at bounding box center [296, 190] width 108 height 13
click at [443, 302] on span "看更多" at bounding box center [447, 303] width 29 height 13
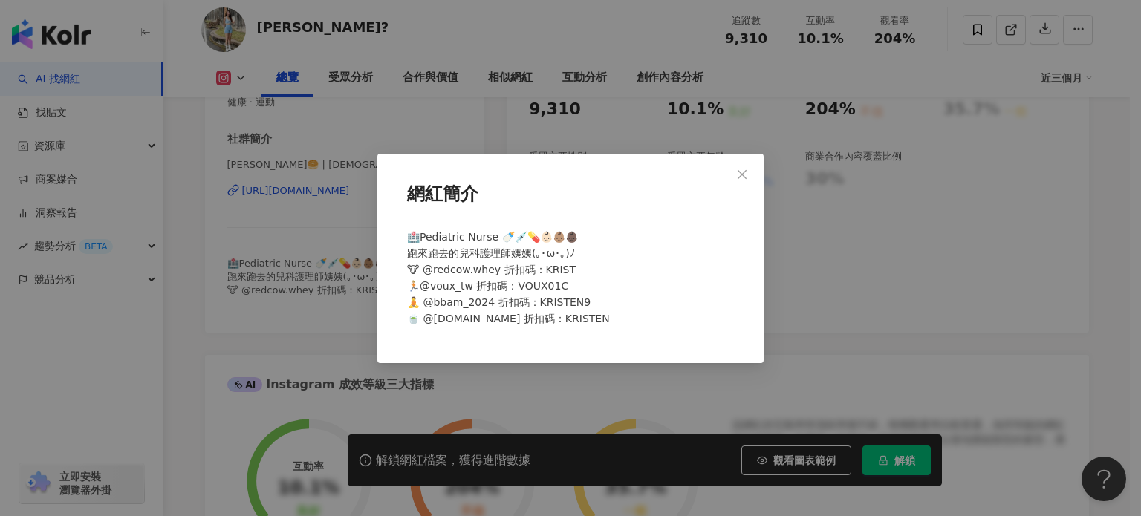
click at [852, 261] on div "網紅簡介 🏥Pediatric Nurse 🍼💉💊👶🏻👶🏽👶🏿 跑來跑去的兒科護理師姨姨(｡･ω･｡)ﾉ 🐮 @redcow.whey 折扣碼：KRIST 🏃…" at bounding box center [570, 258] width 1141 height 516
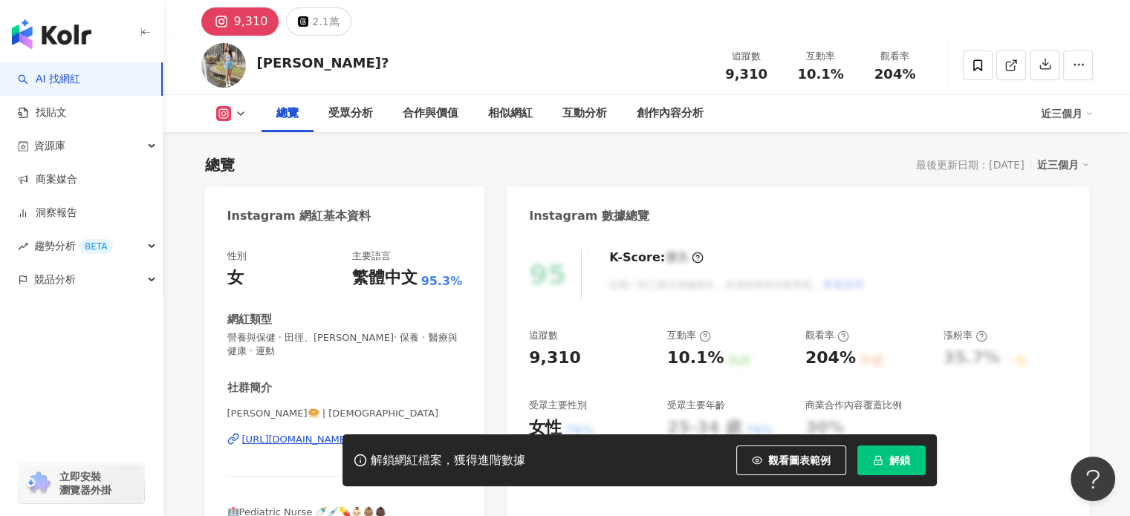
scroll to position [74, 0]
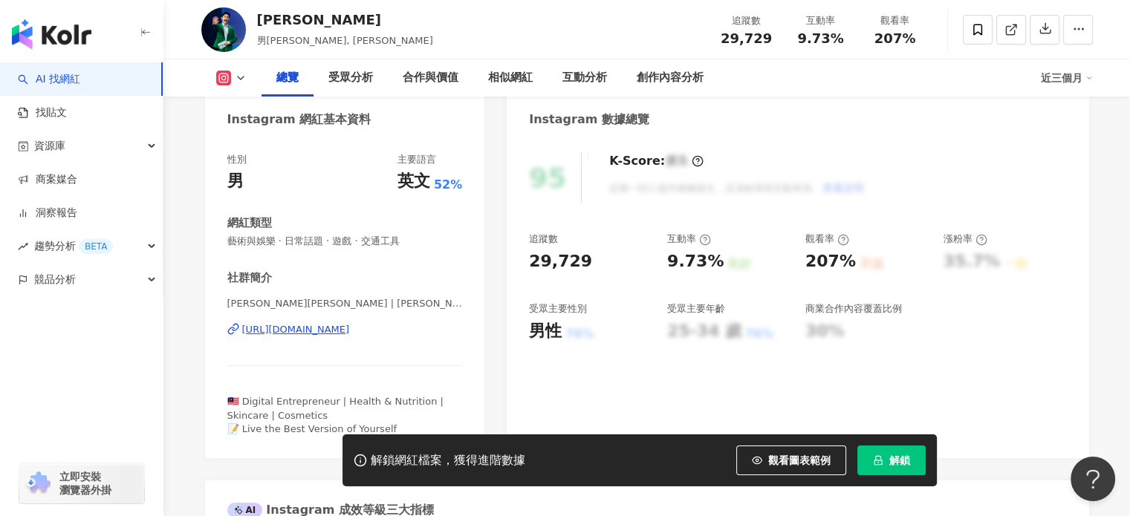
scroll to position [149, 0]
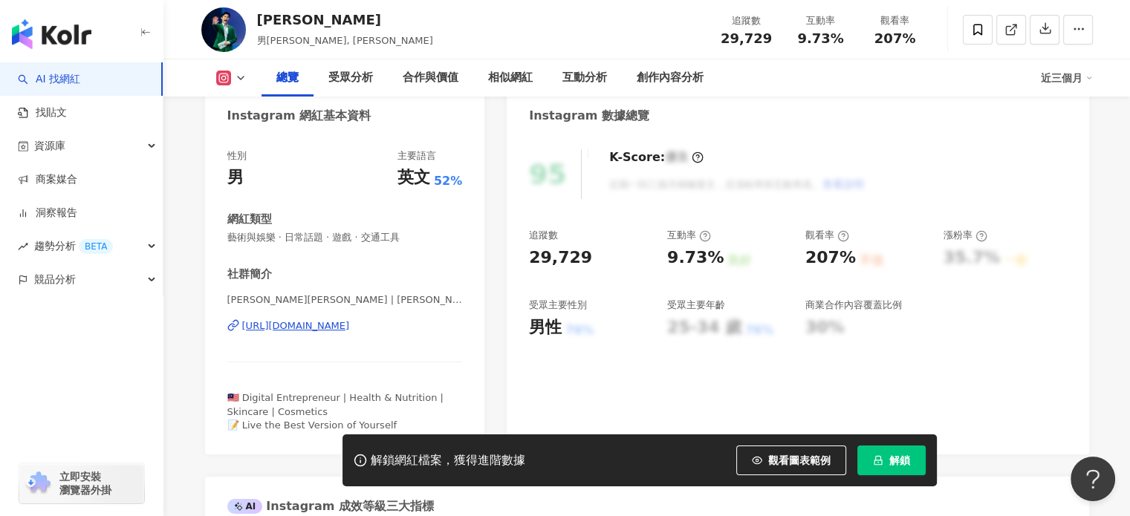
click at [350, 322] on div "[URL][DOMAIN_NAME]" at bounding box center [296, 325] width 108 height 13
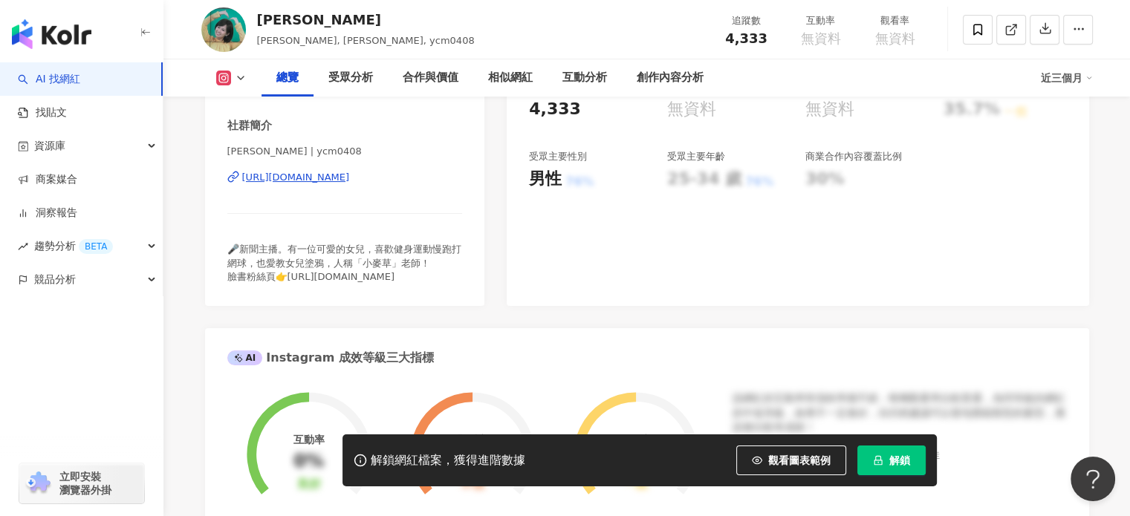
click at [350, 180] on div "https://www.instagram.com/ycm0408/" at bounding box center [296, 177] width 108 height 13
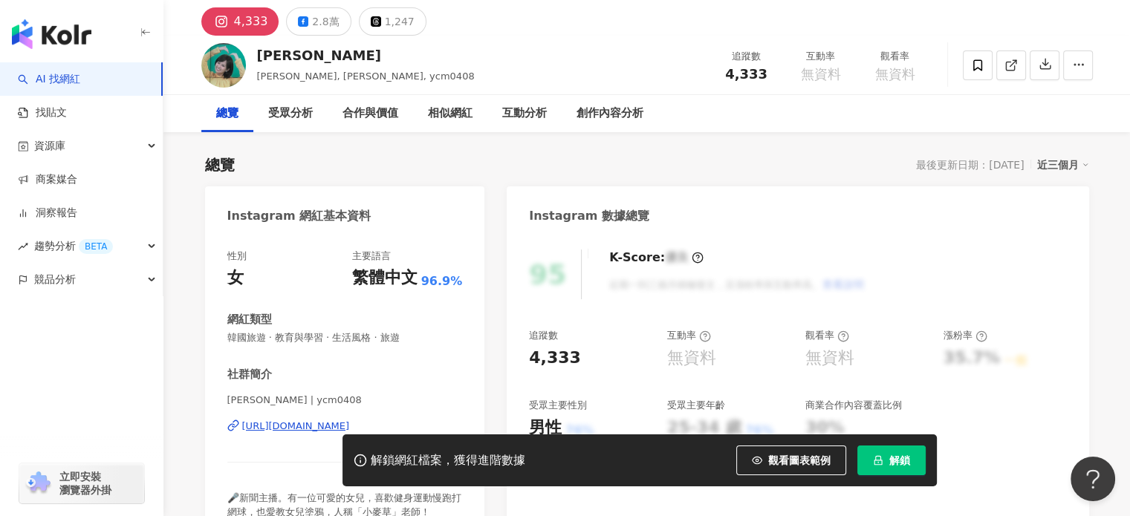
scroll to position [74, 0]
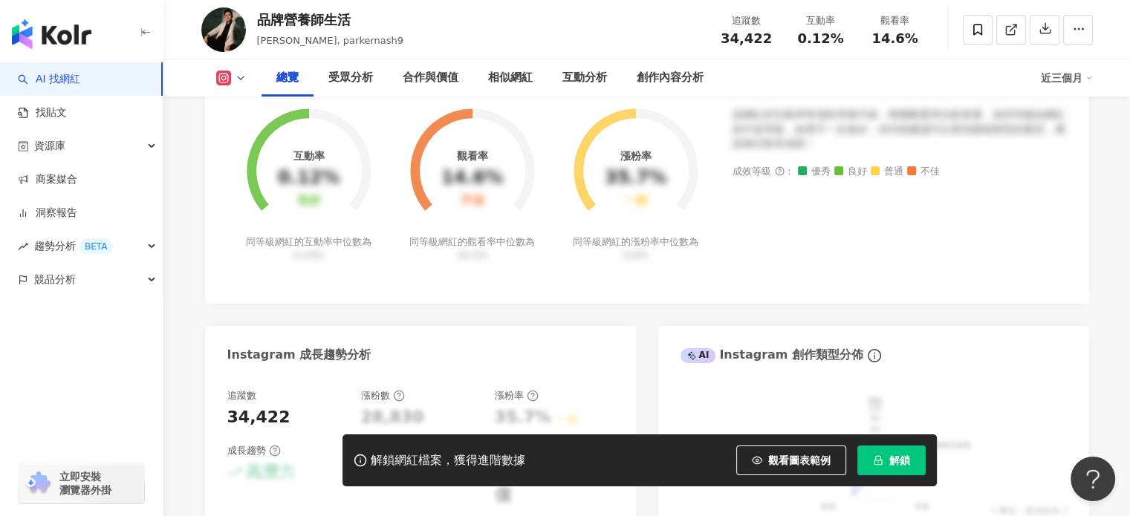
scroll to position [223, 0]
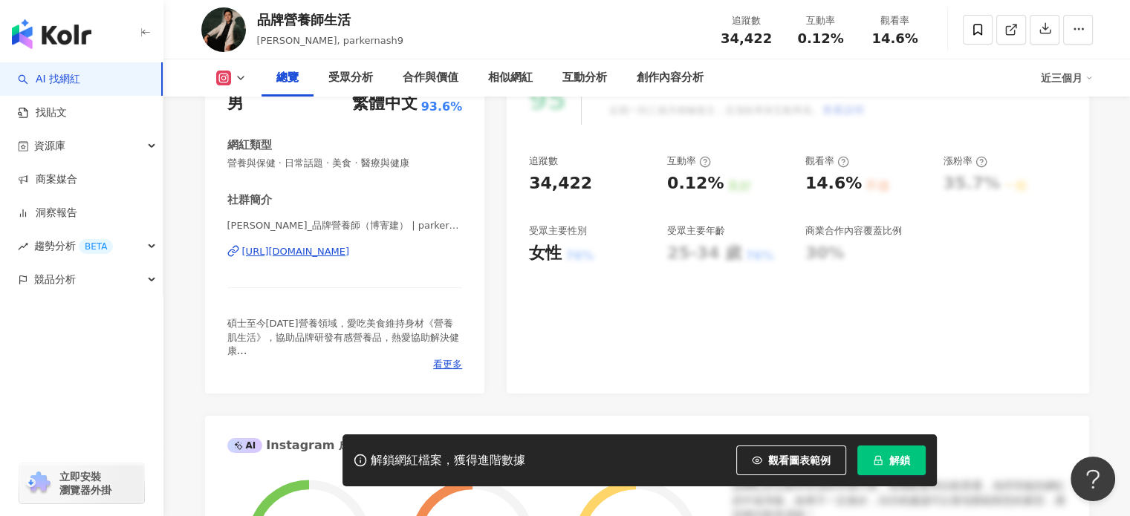
click at [350, 254] on div "[URL][DOMAIN_NAME]" at bounding box center [296, 251] width 108 height 13
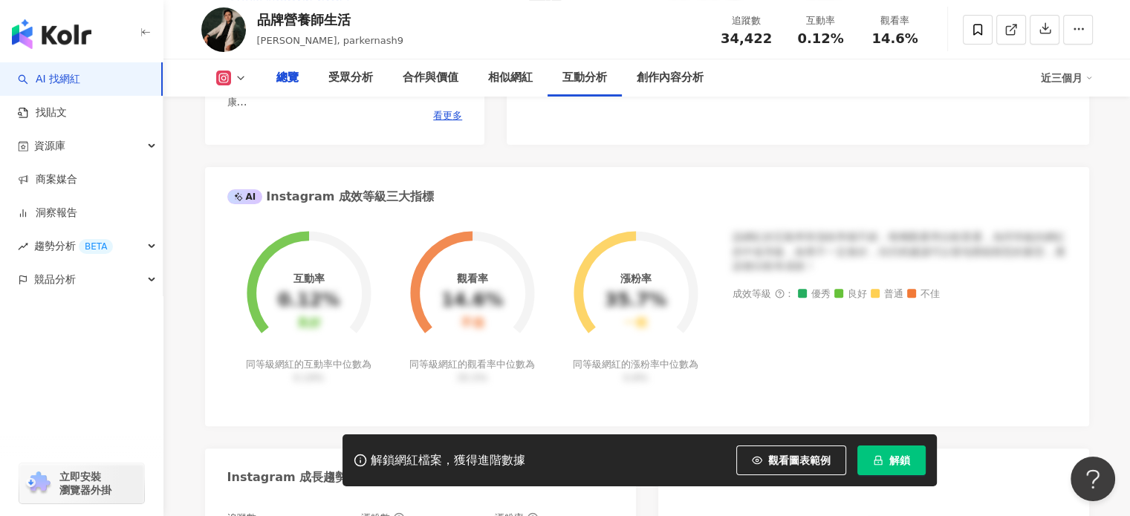
scroll to position [0, 0]
